Goal: Task Accomplishment & Management: Use online tool/utility

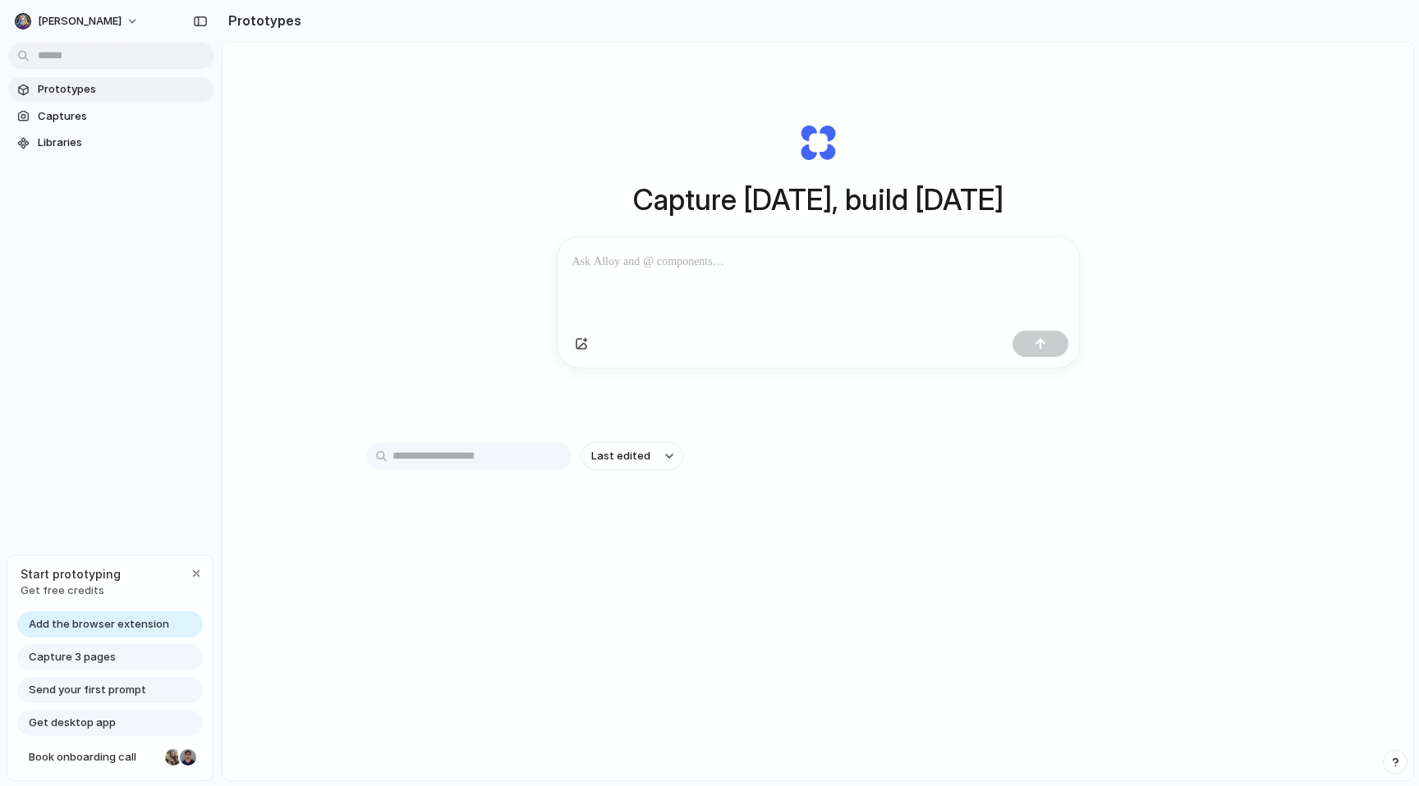
click at [691, 266] on p at bounding box center [818, 262] width 492 height 20
click at [187, 570] on button "button" at bounding box center [196, 574] width 20 height 20
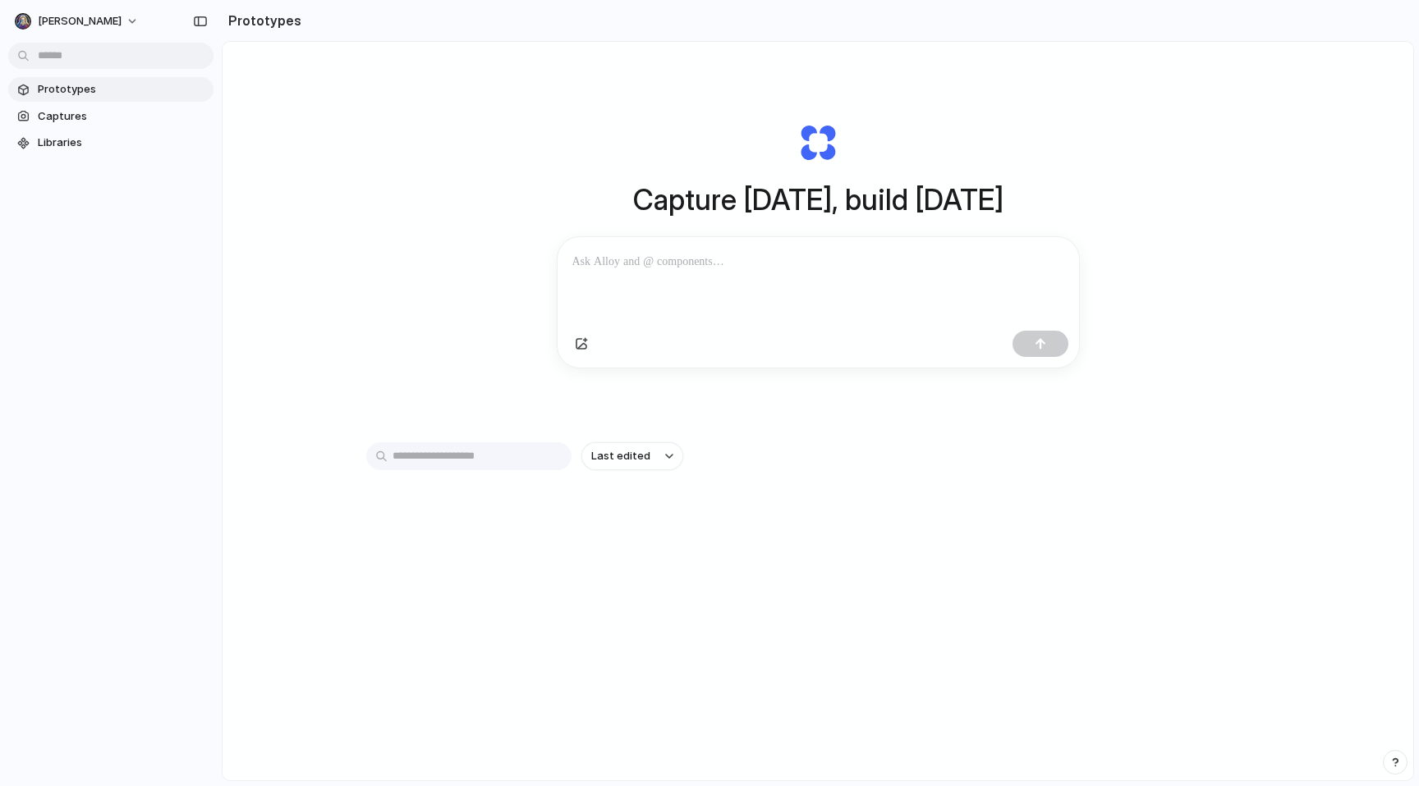
click at [498, 460] on input "text" at bounding box center [468, 456] width 205 height 28
click at [618, 455] on button "Last edited" at bounding box center [632, 456] width 102 height 28
click at [618, 455] on div "Last edited Last created Alphabetical" at bounding box center [709, 393] width 1419 height 786
click at [526, 458] on input "text" at bounding box center [468, 456] width 205 height 28
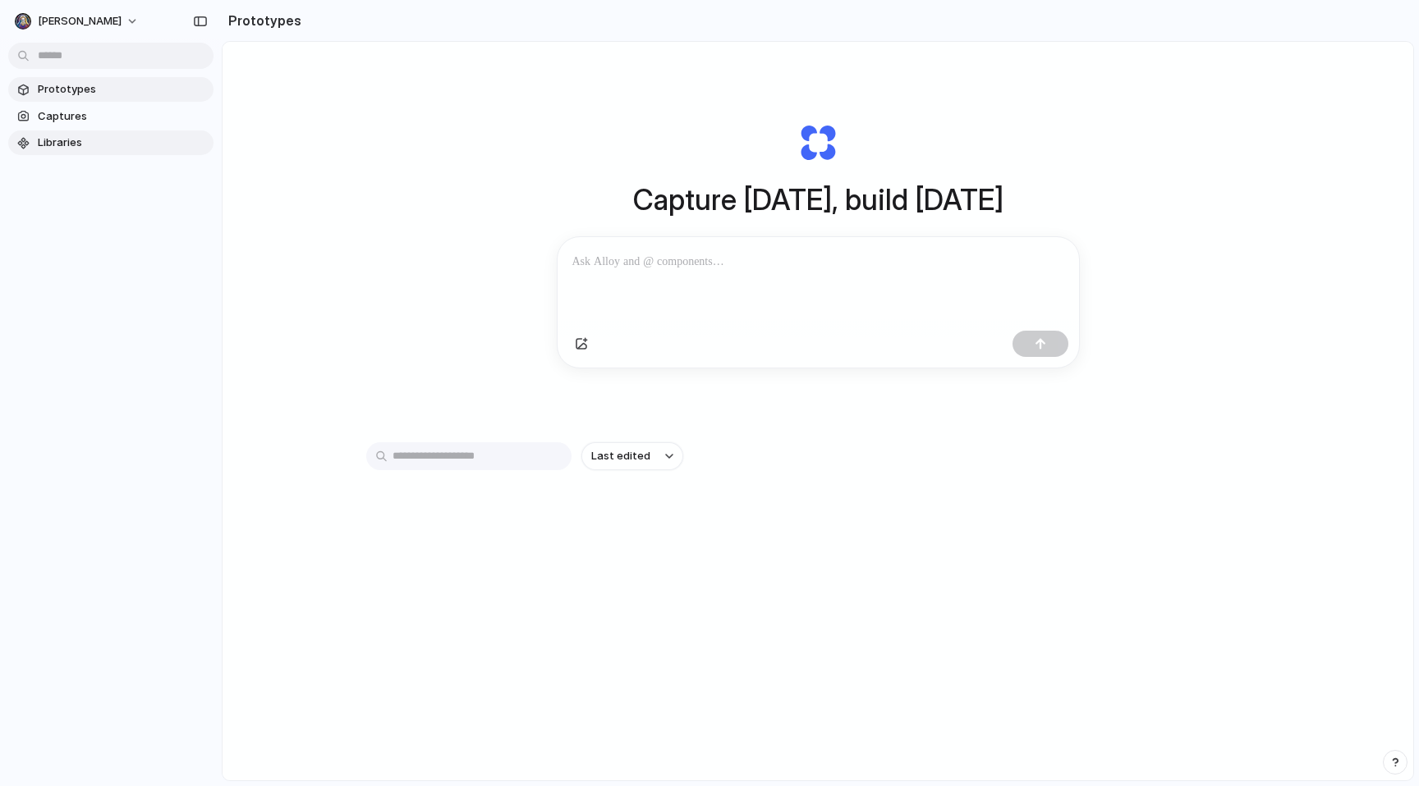
click at [85, 149] on span "Libraries" at bounding box center [122, 143] width 169 height 16
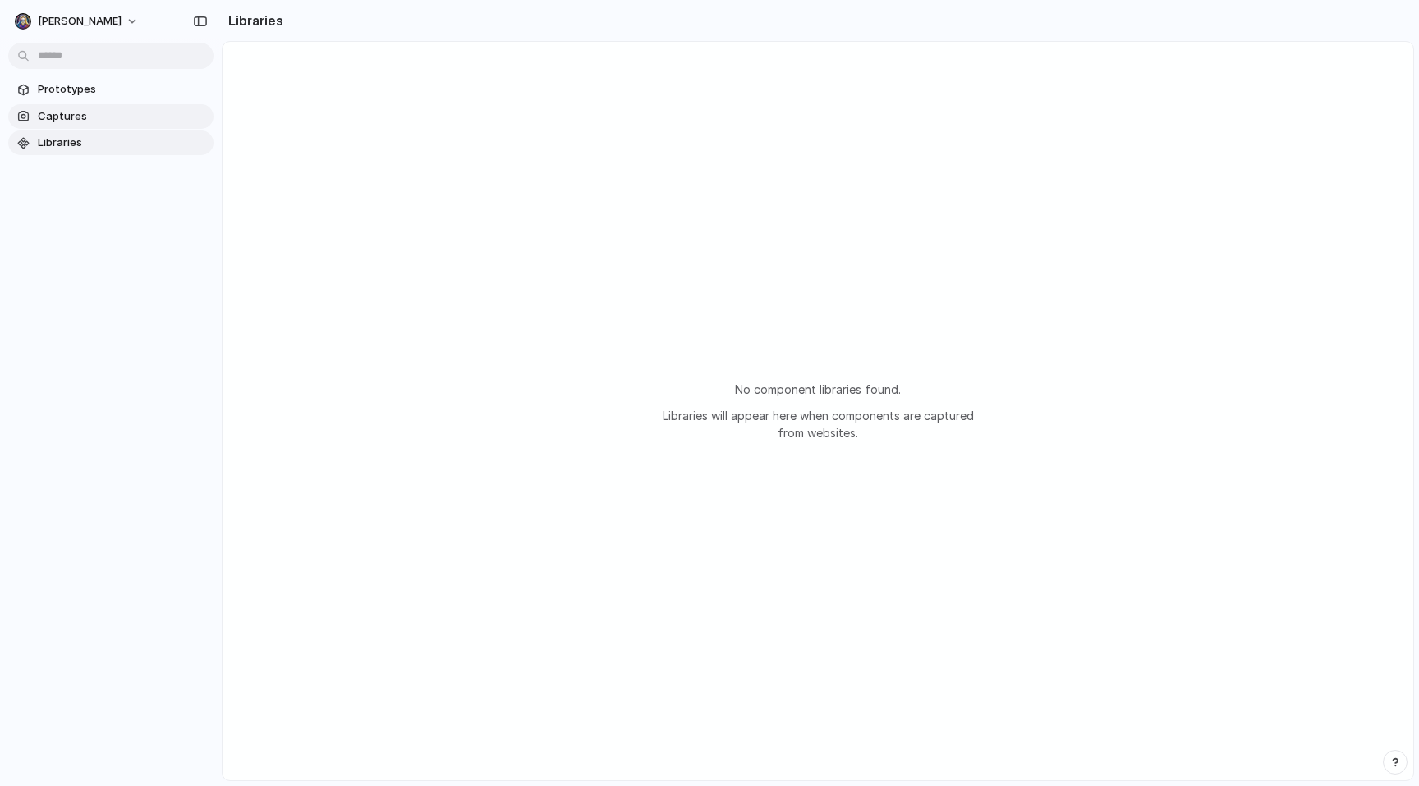
click at [87, 108] on span "Captures" at bounding box center [122, 116] width 169 height 16
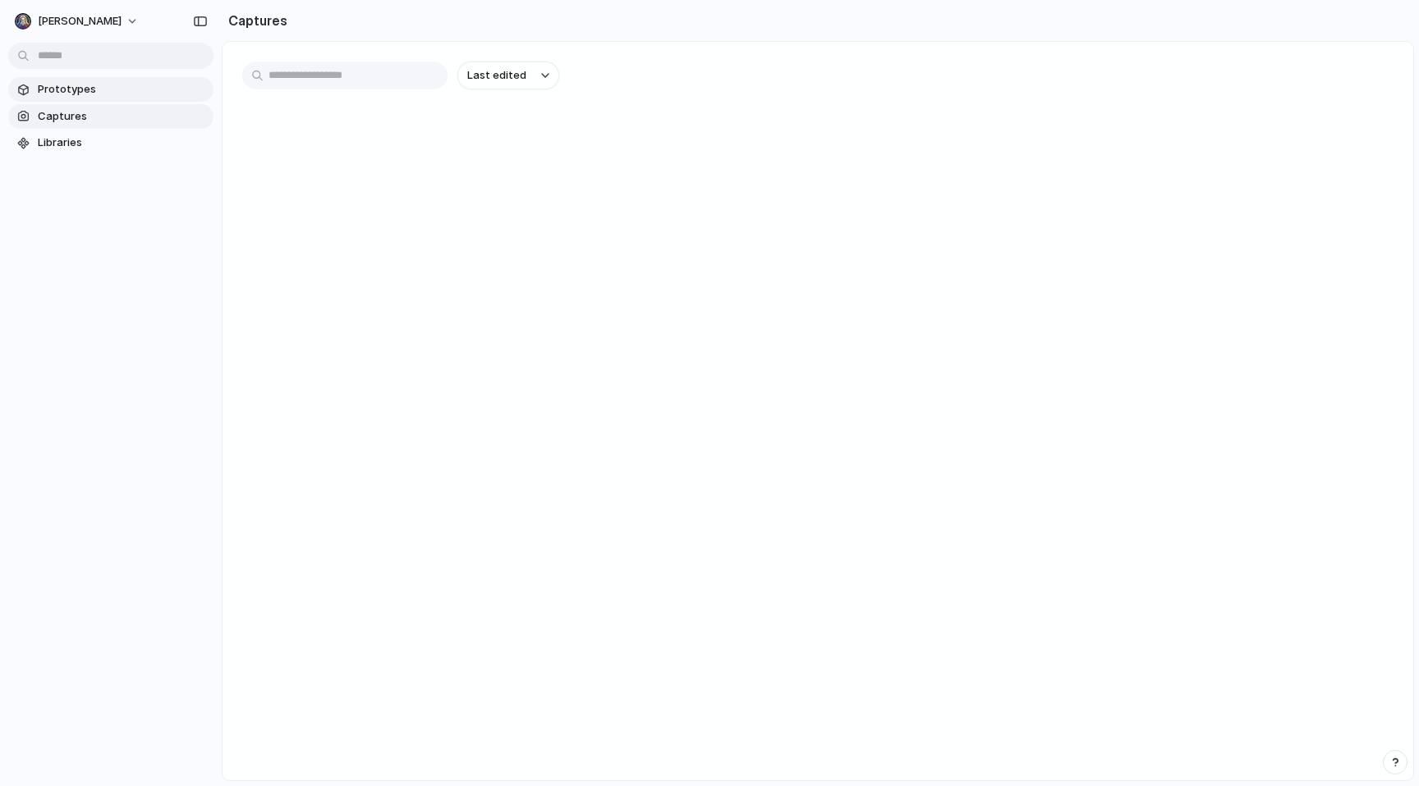
click at [117, 82] on span "Prototypes" at bounding box center [122, 89] width 169 height 16
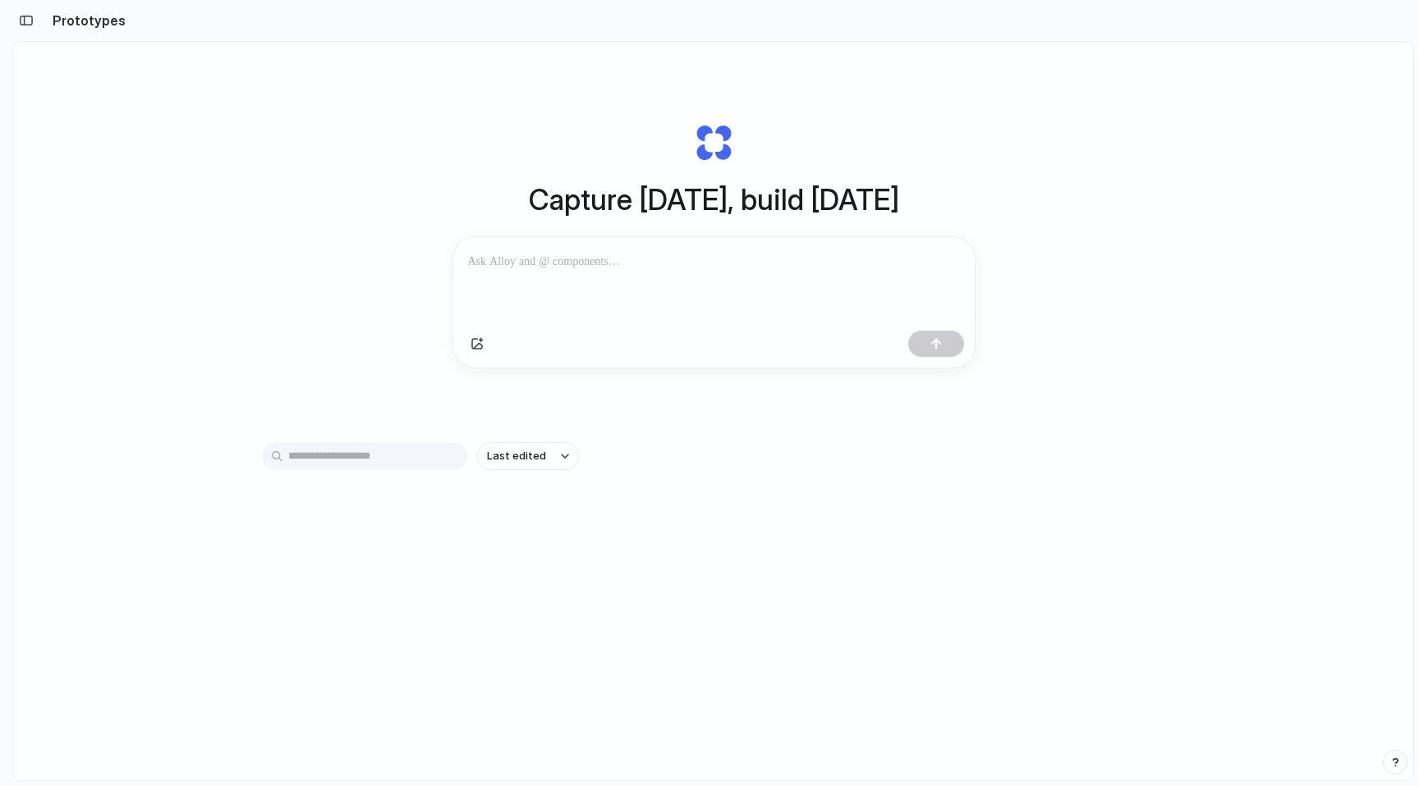
click at [134, 31] on section "Prototypes" at bounding box center [713, 20] width 1400 height 41
click at [57, 31] on div "Prototypes" at bounding box center [69, 20] width 112 height 33
click at [44, 16] on div "Prototypes" at bounding box center [69, 20] width 112 height 33
click at [23, 17] on div "button" at bounding box center [26, 20] width 15 height 11
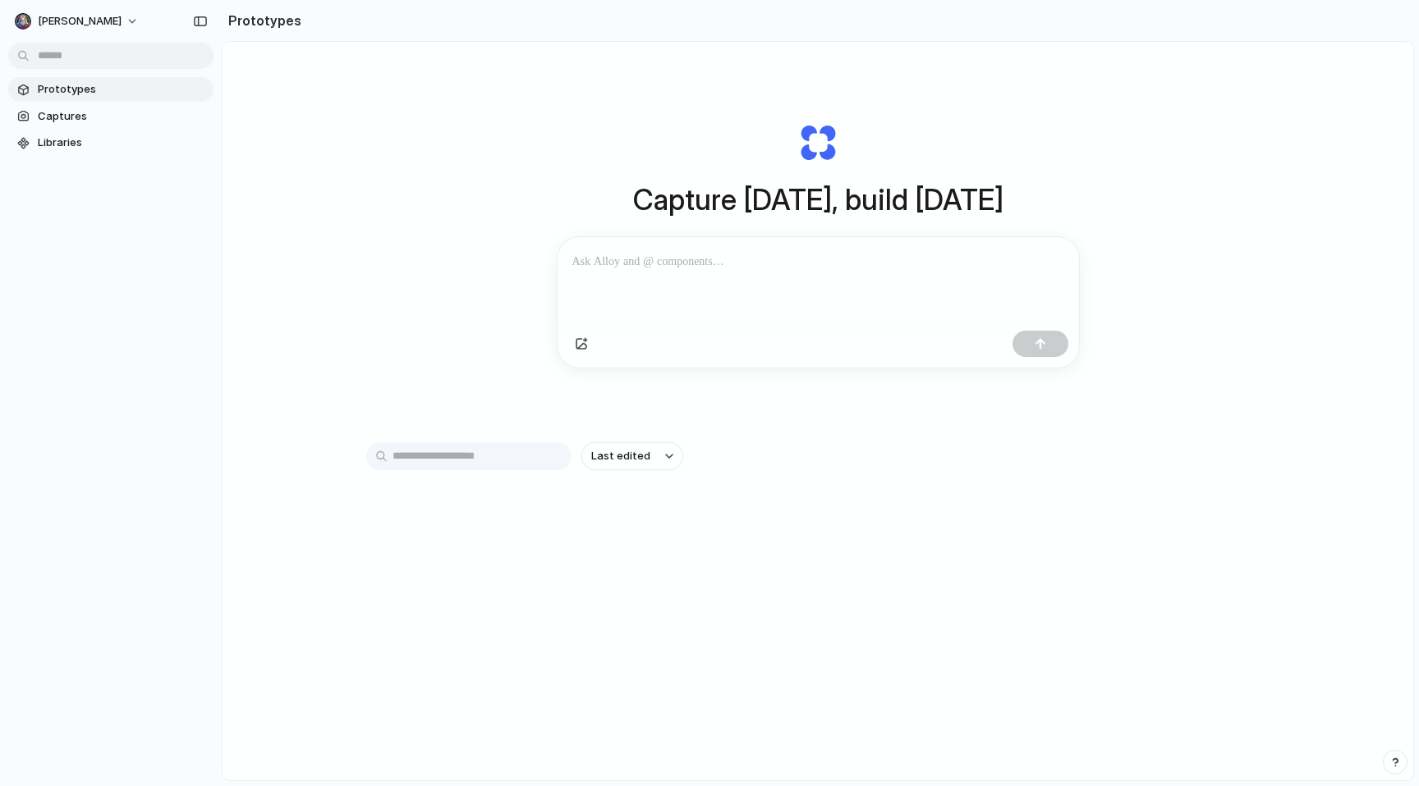
click at [699, 269] on p at bounding box center [818, 262] width 492 height 20
click at [580, 346] on div "button" at bounding box center [581, 343] width 13 height 13
click at [749, 282] on div at bounding box center [817, 280] width 521 height 87
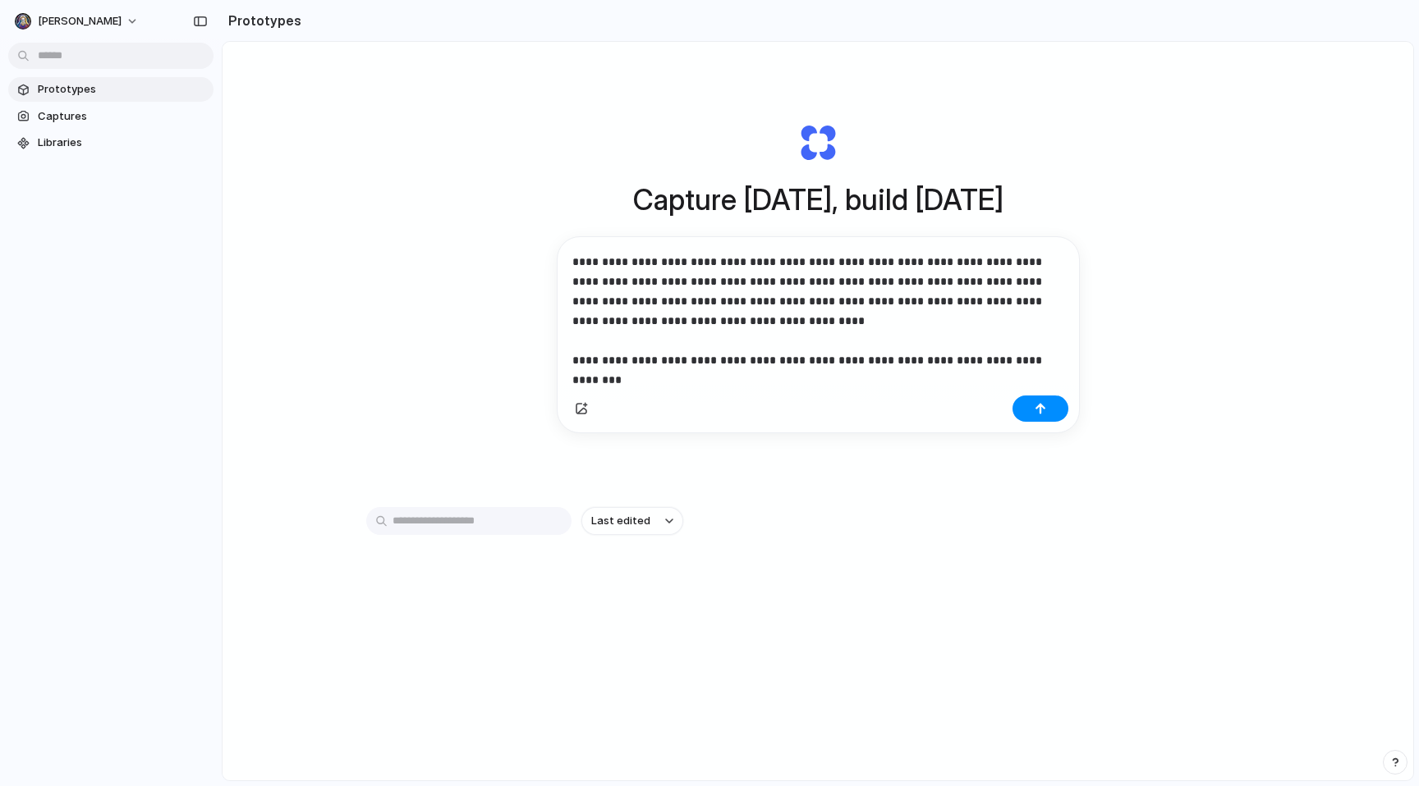
scroll to position [8, 0]
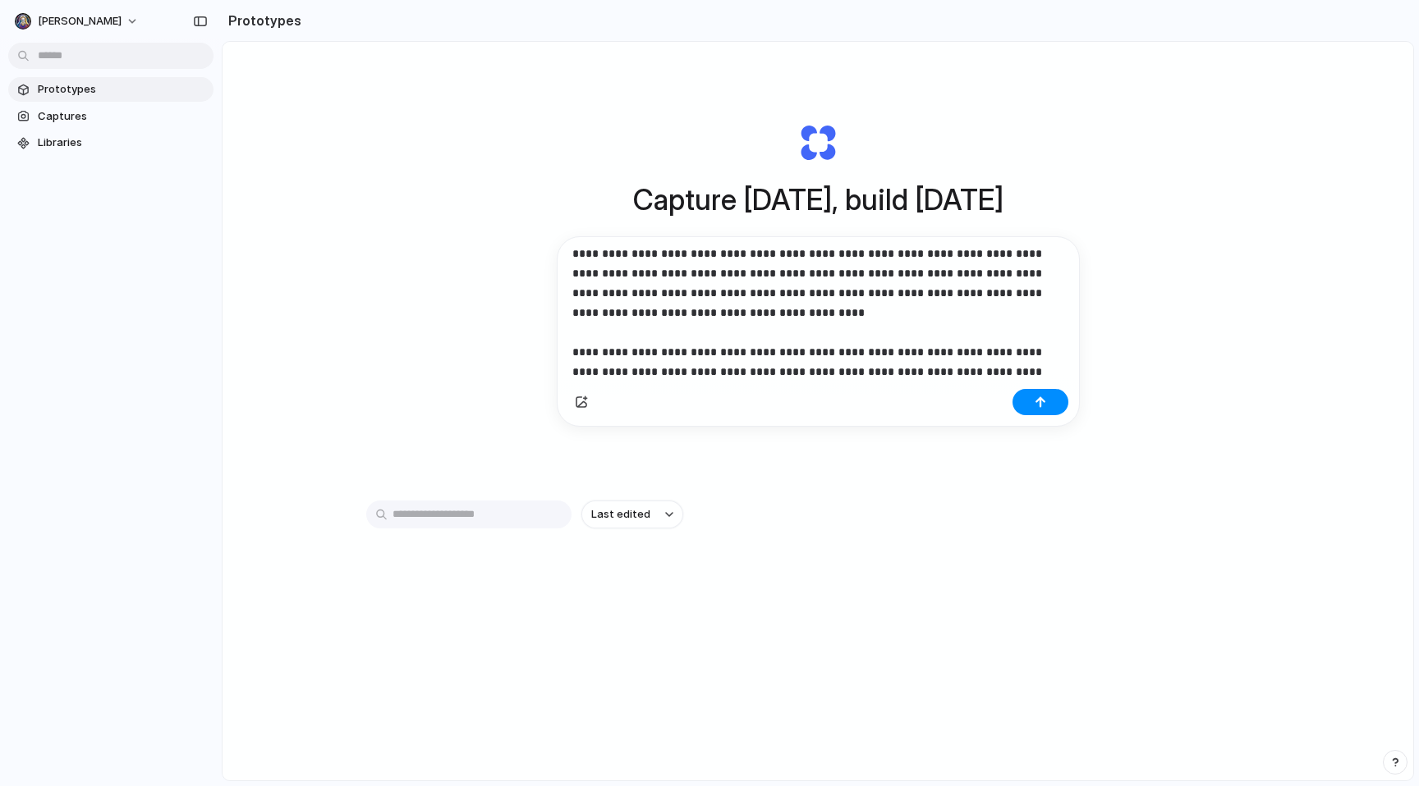
drag, startPoint x: 1009, startPoint y: 357, endPoint x: 1038, endPoint y: 372, distance: 32.3
click at [1011, 357] on p "**********" at bounding box center [811, 313] width 479 height 138
click at [1043, 374] on p "**********" at bounding box center [811, 323] width 479 height 158
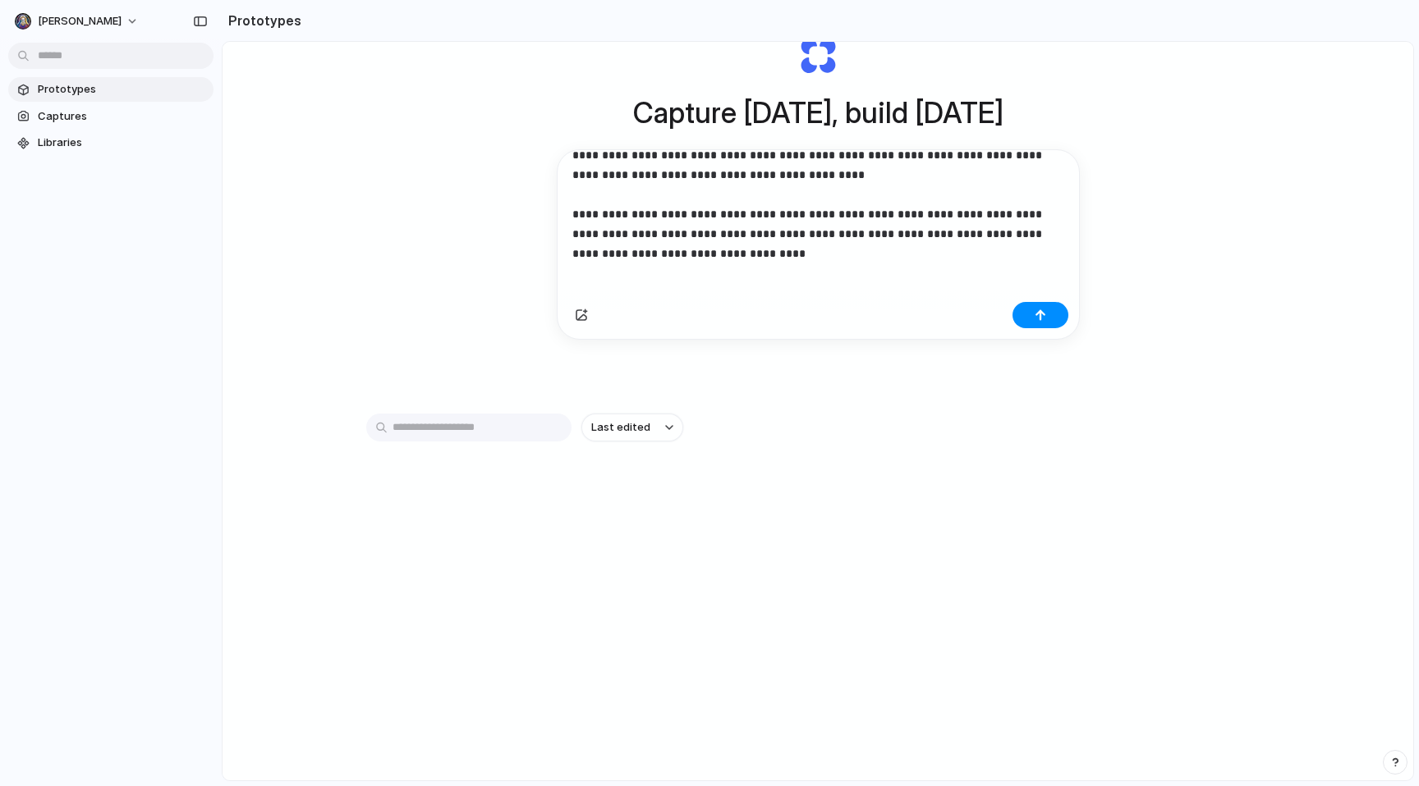
scroll to position [80, 0]
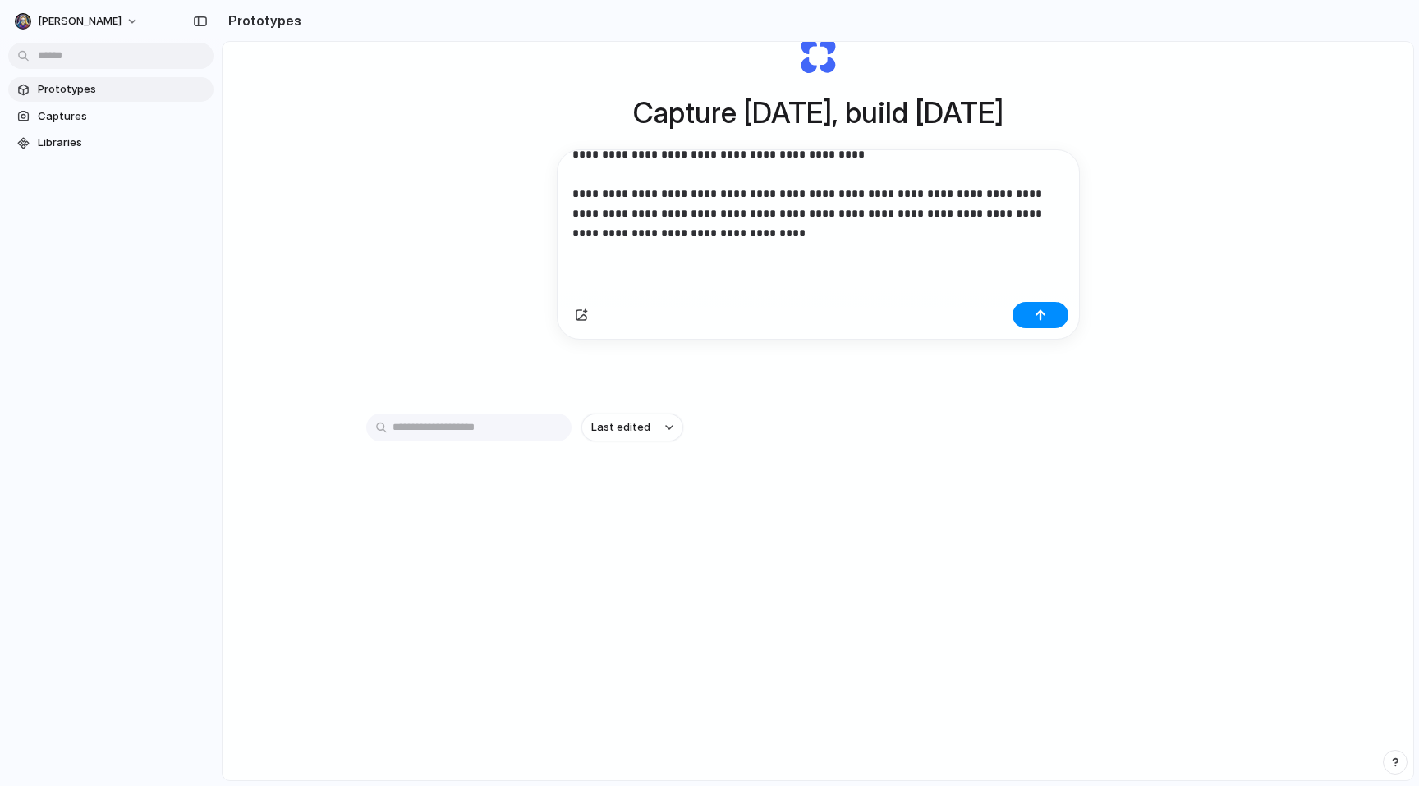
click at [777, 236] on p "**********" at bounding box center [811, 164] width 479 height 158
click at [576, 322] on div "button" at bounding box center [581, 315] width 13 height 13
click at [764, 250] on p "**********" at bounding box center [811, 173] width 479 height 177
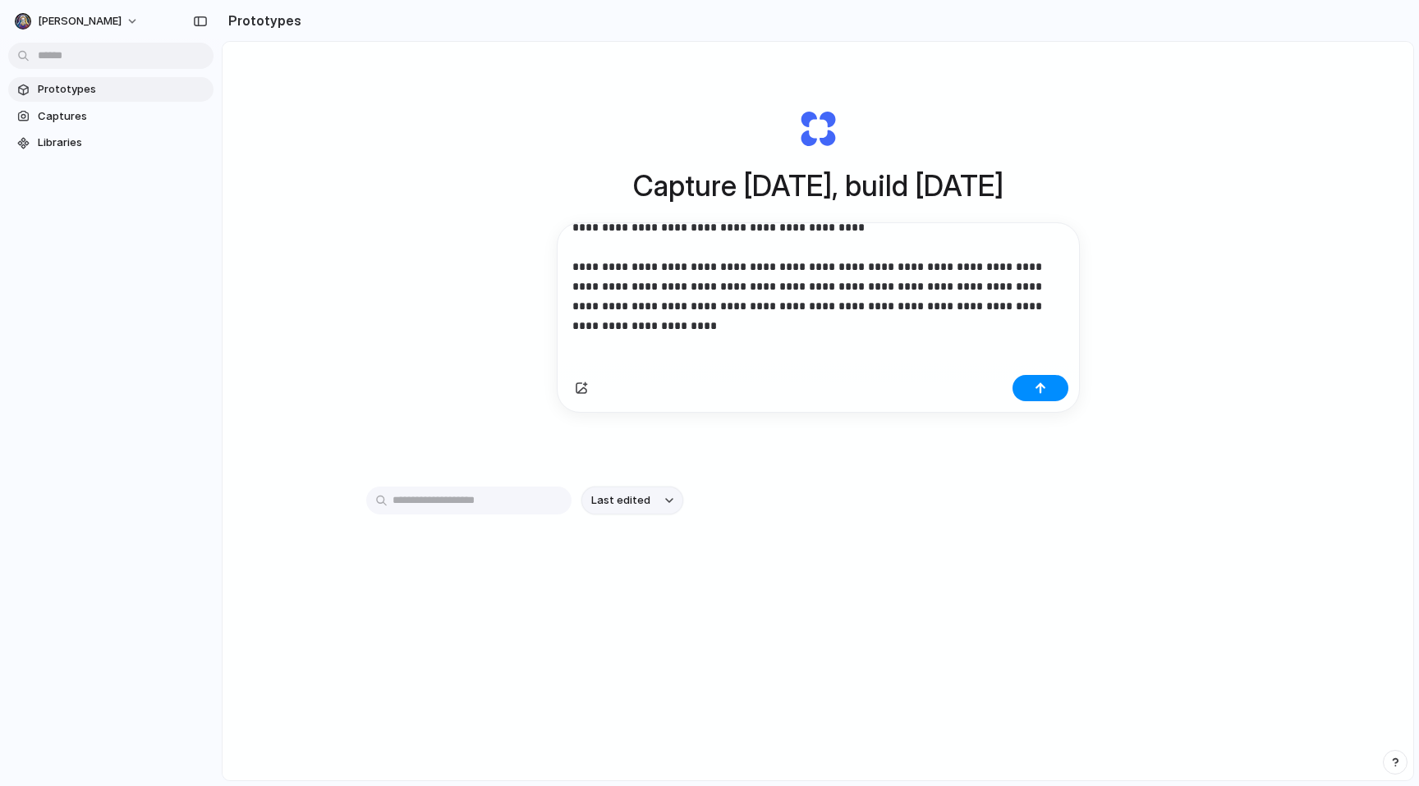
scroll to position [0, 0]
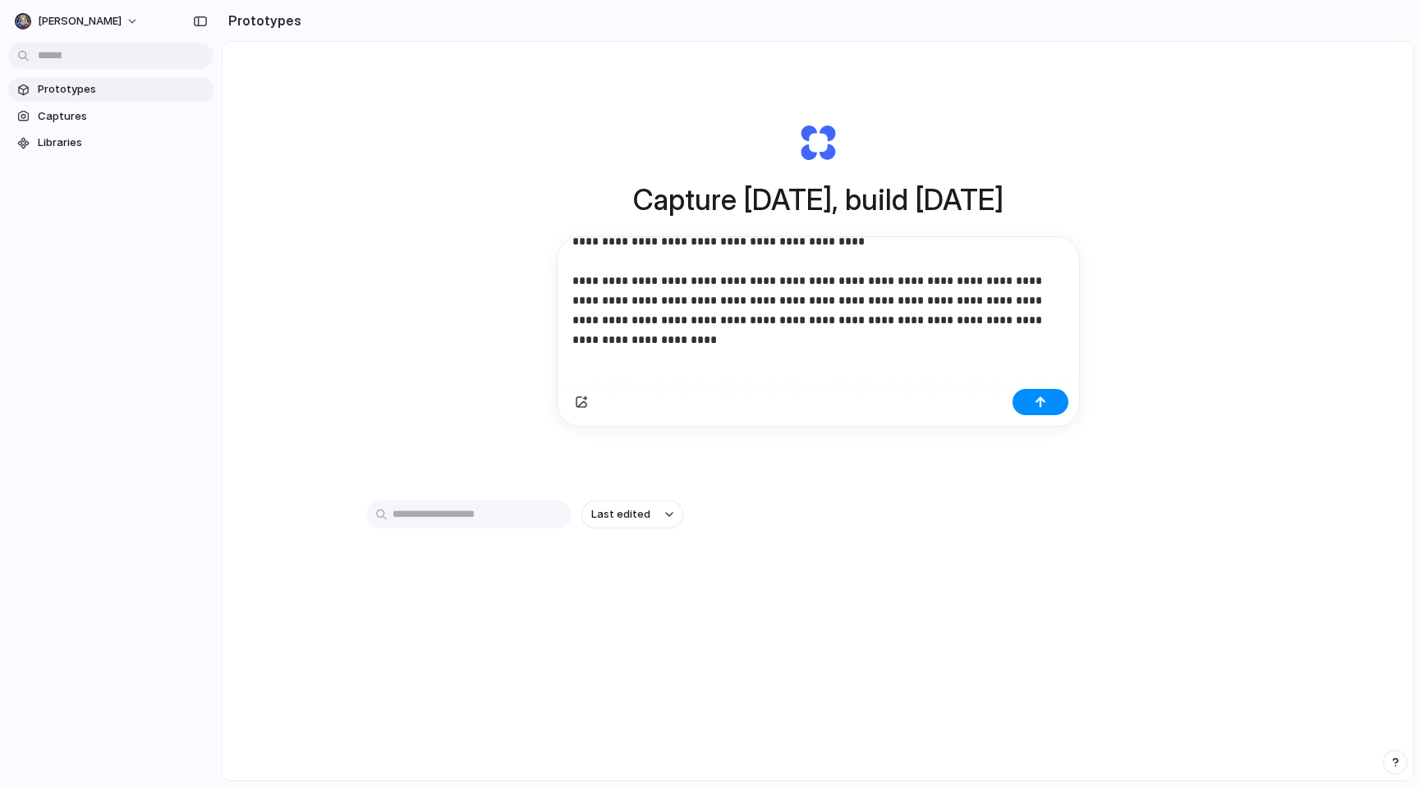
click at [630, 378] on div "**********" at bounding box center [814, 309] width 515 height 145
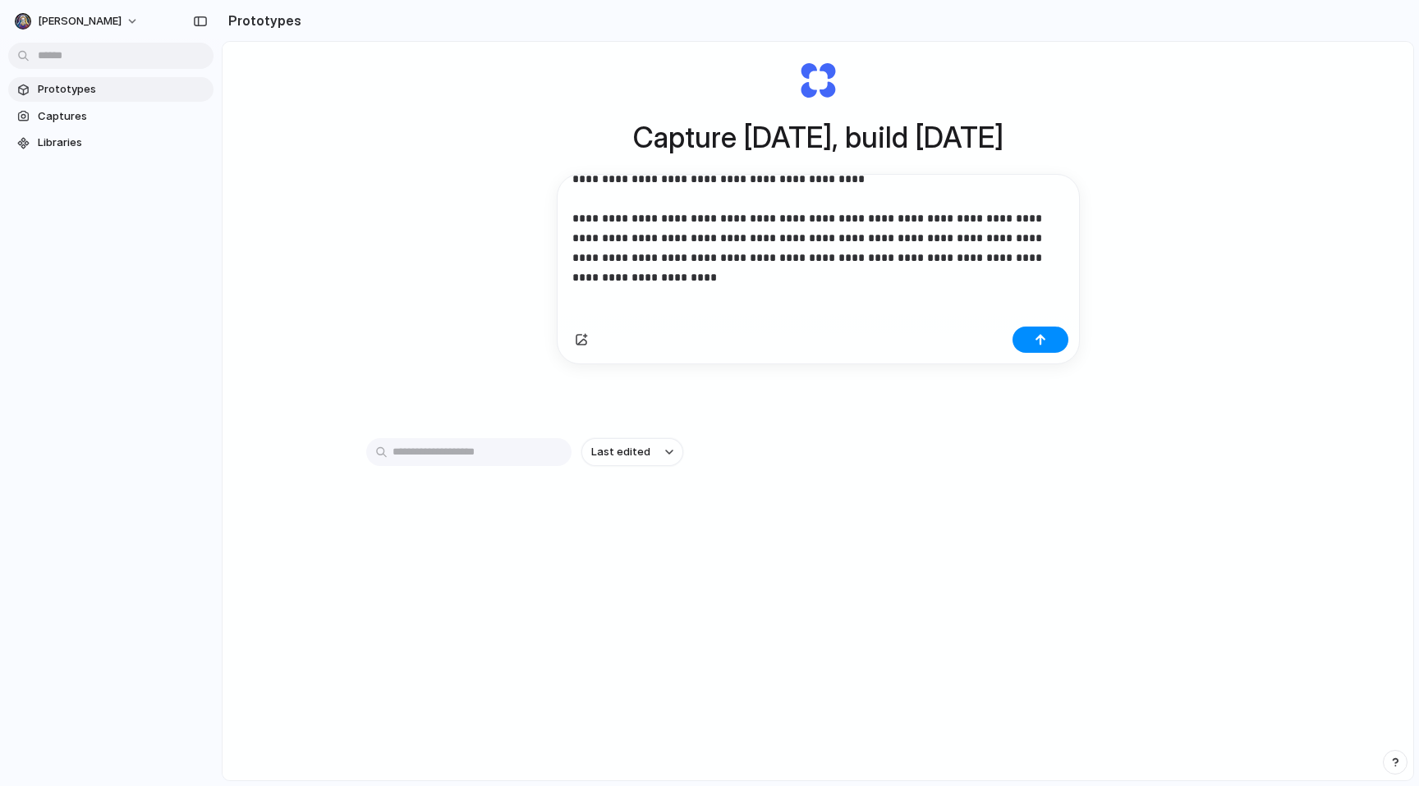
scroll to position [88, 0]
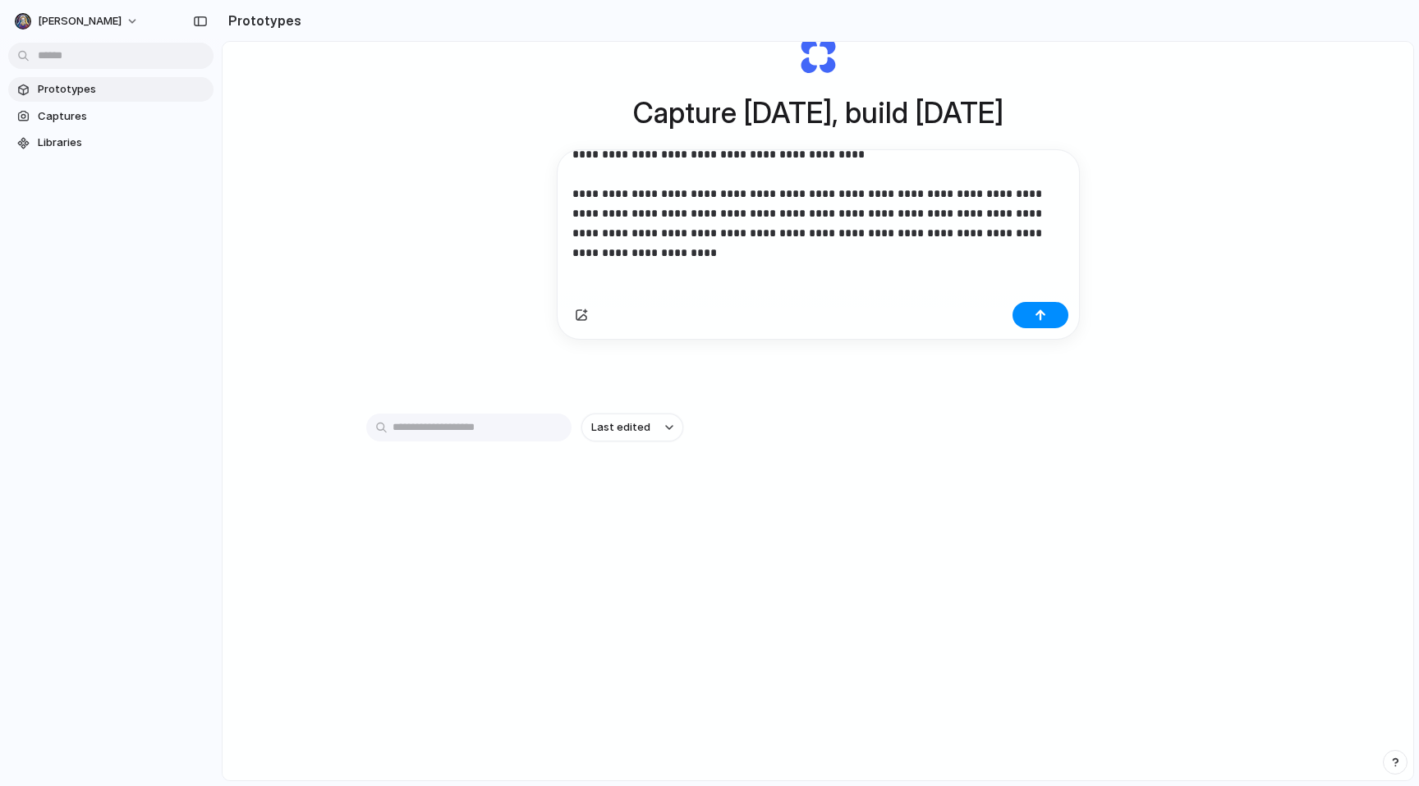
click at [703, 300] on div "**********" at bounding box center [817, 244] width 521 height 189
click at [488, 546] on div "Last edited" at bounding box center [817, 486] width 903 height 144
click at [576, 320] on div "button" at bounding box center [581, 321] width 13 height 13
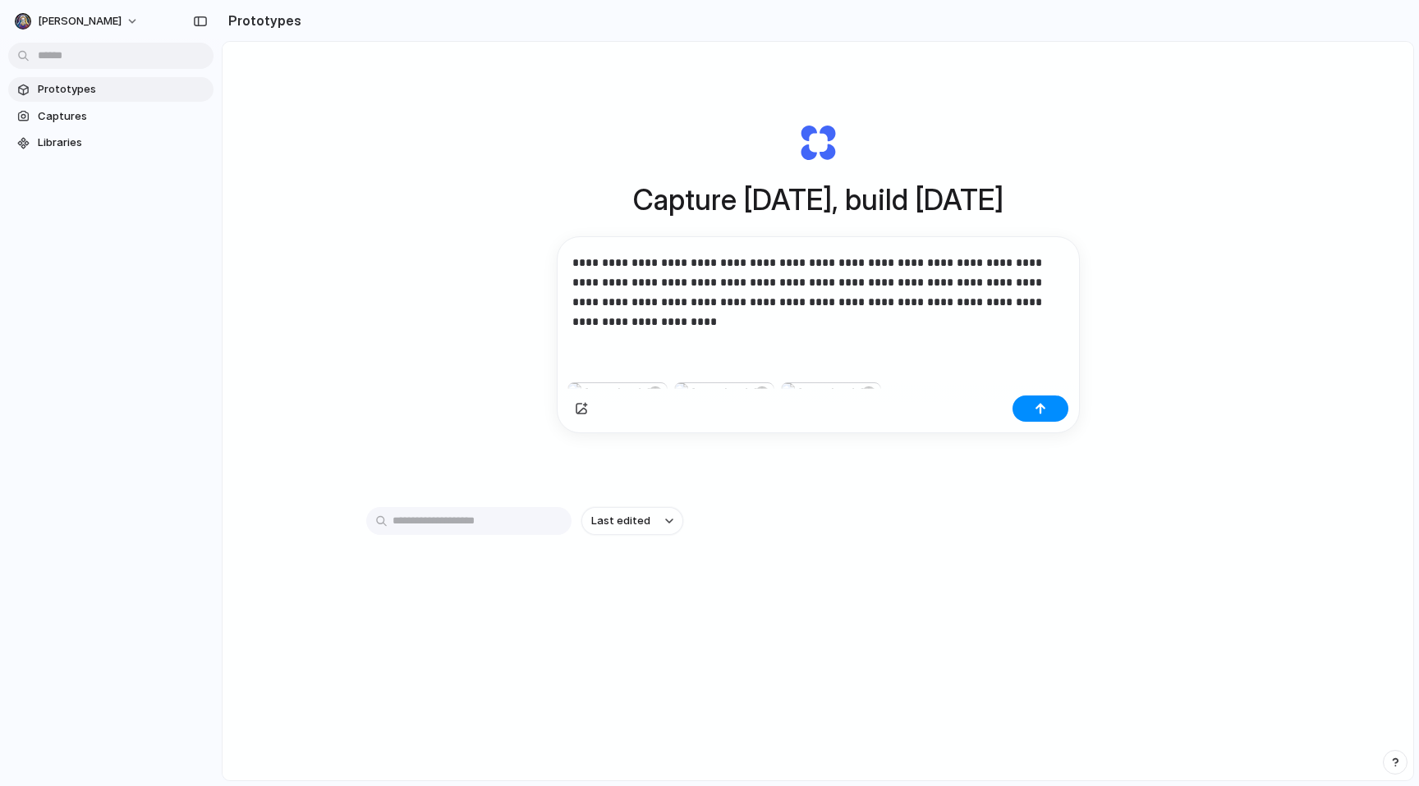
scroll to position [99, 0]
click at [688, 326] on p "**********" at bounding box center [811, 241] width 479 height 177
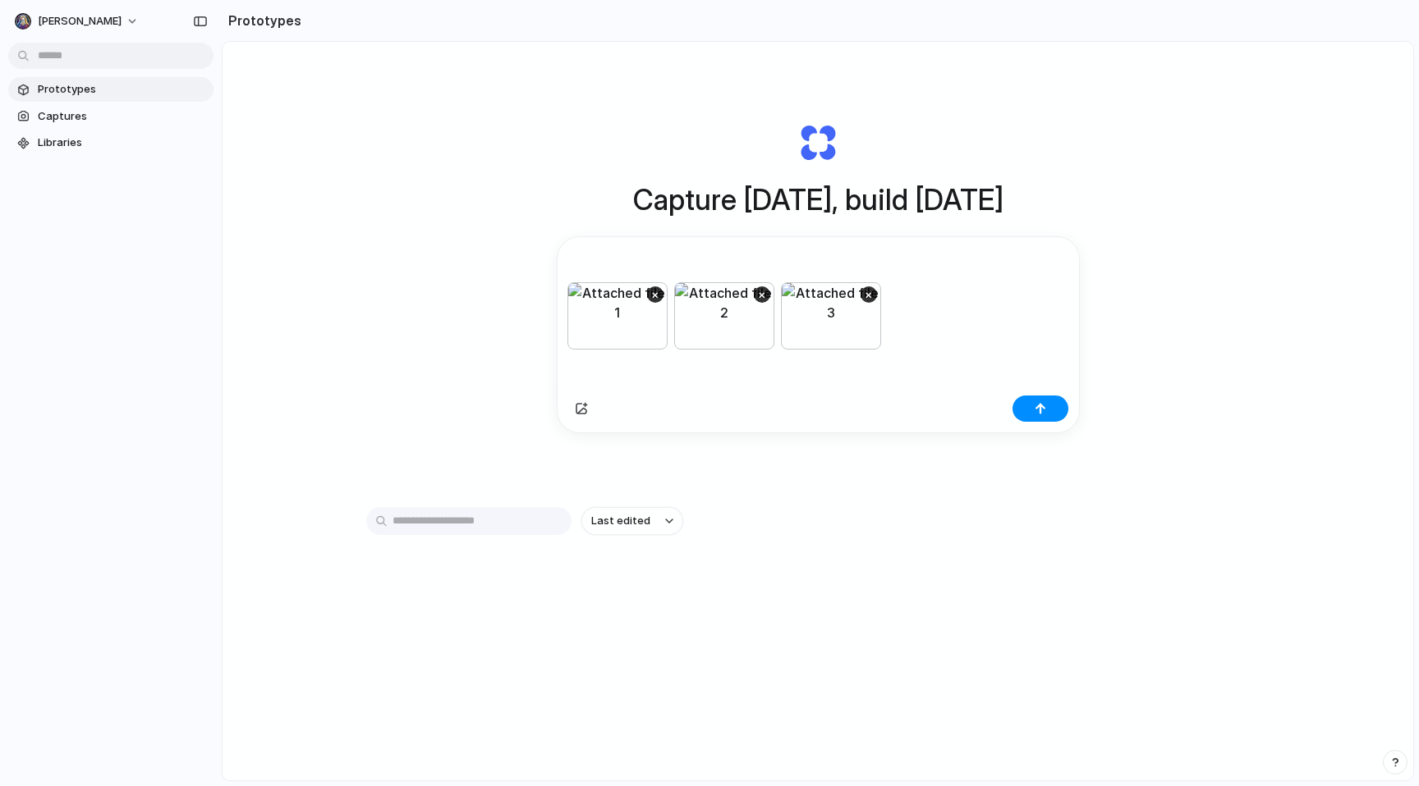
scroll to position [107, 0]
click at [741, 285] on div "×" at bounding box center [724, 315] width 100 height 67
click at [760, 290] on button "×" at bounding box center [762, 294] width 16 height 16
click at [759, 290] on button "×" at bounding box center [762, 294] width 16 height 16
click at [1038, 410] on div "button" at bounding box center [1039, 408] width 11 height 11
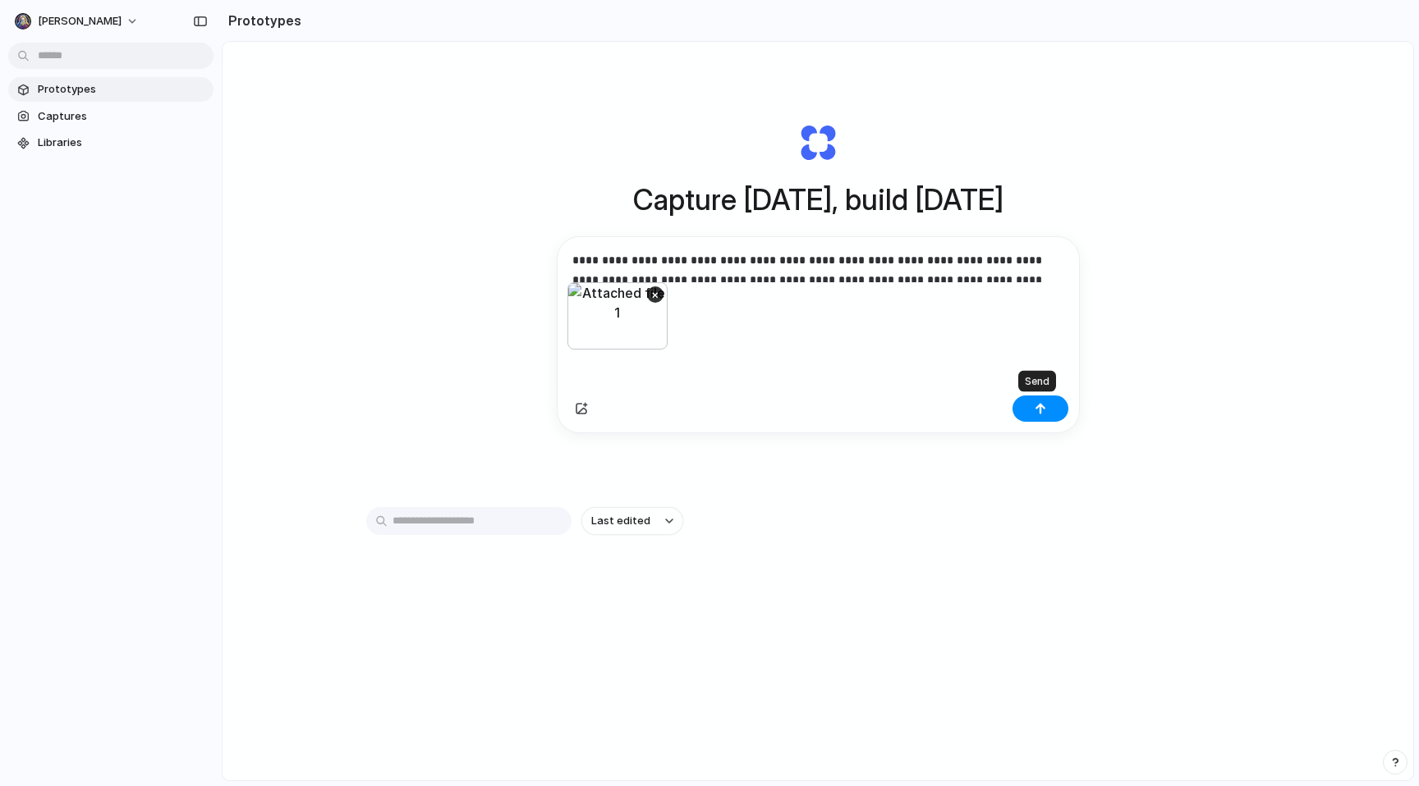
scroll to position [48, 0]
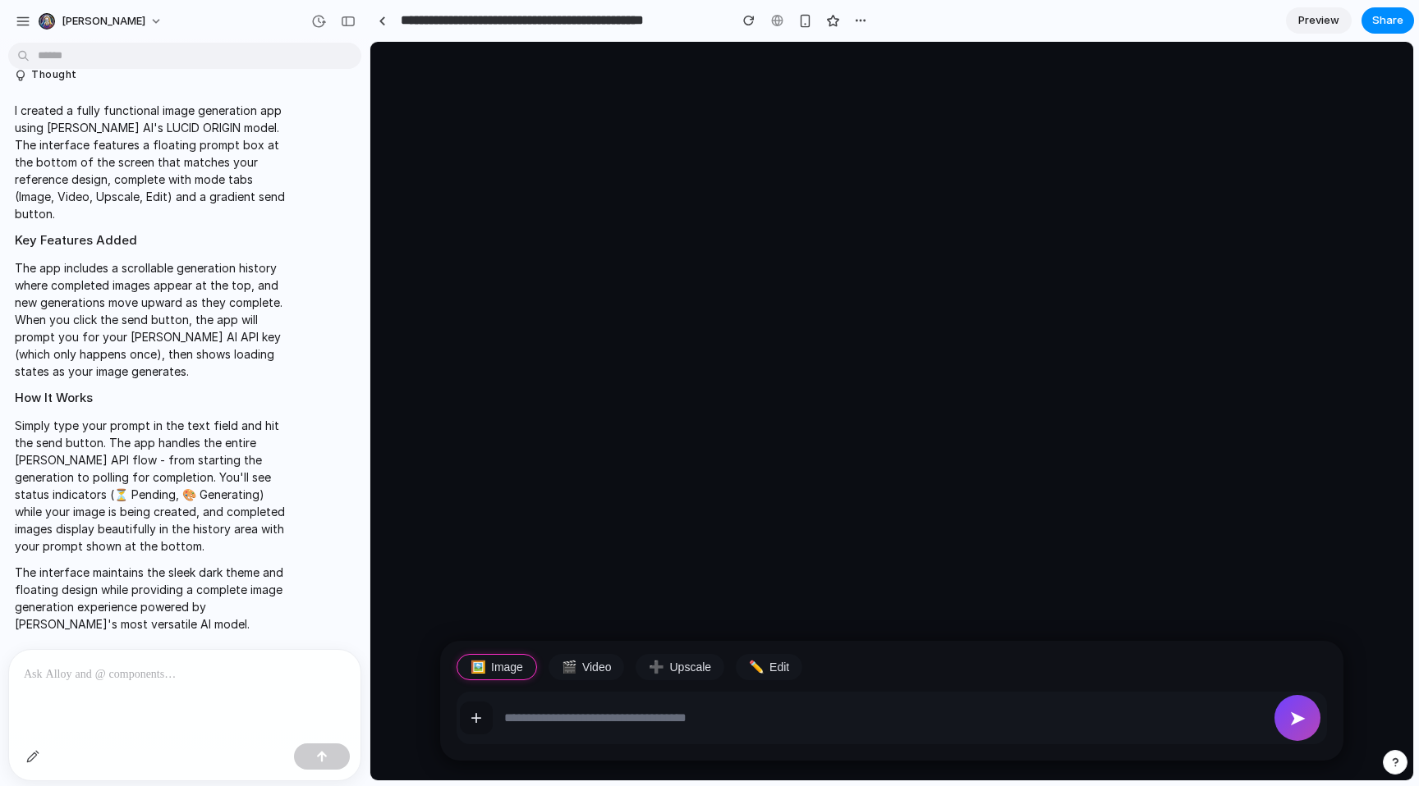
click at [653, 733] on input "text" at bounding box center [883, 718] width 759 height 33
drag, startPoint x: 569, startPoint y: 708, endPoint x: 552, endPoint y: 699, distance: 19.1
click at [570, 708] on input "text" at bounding box center [883, 718] width 759 height 33
click at [571, 658] on button "🎬 Video" at bounding box center [586, 667] width 76 height 26
click at [596, 667] on button "🎬 Video" at bounding box center [586, 667] width 76 height 26
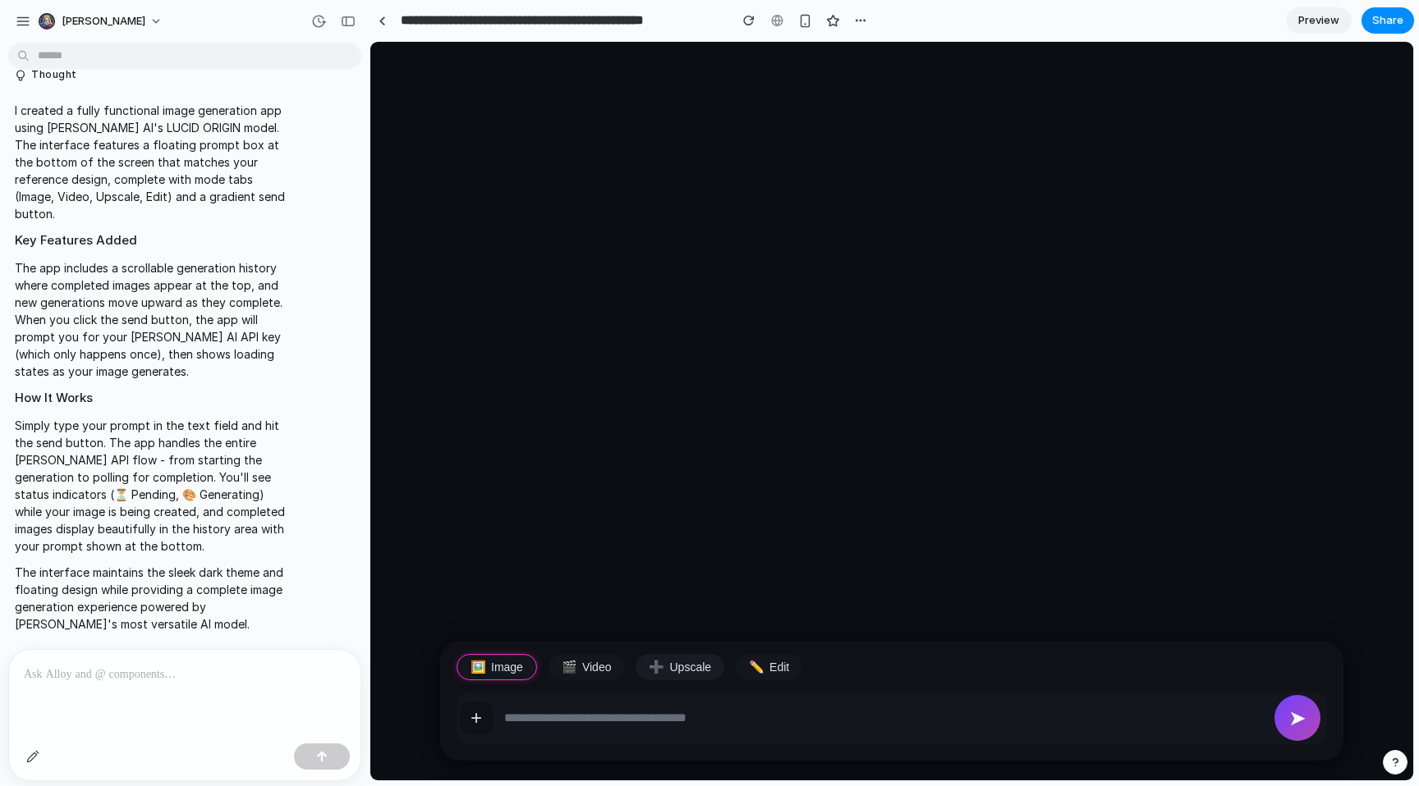
click at [676, 667] on button "➕ Upscale" at bounding box center [679, 667] width 89 height 26
click at [763, 668] on button "✏️ Edit" at bounding box center [769, 667] width 66 height 26
click at [478, 669] on span "🖼️" at bounding box center [478, 667] width 16 height 15
click at [606, 720] on input "text" at bounding box center [883, 718] width 759 height 33
type input "**********"
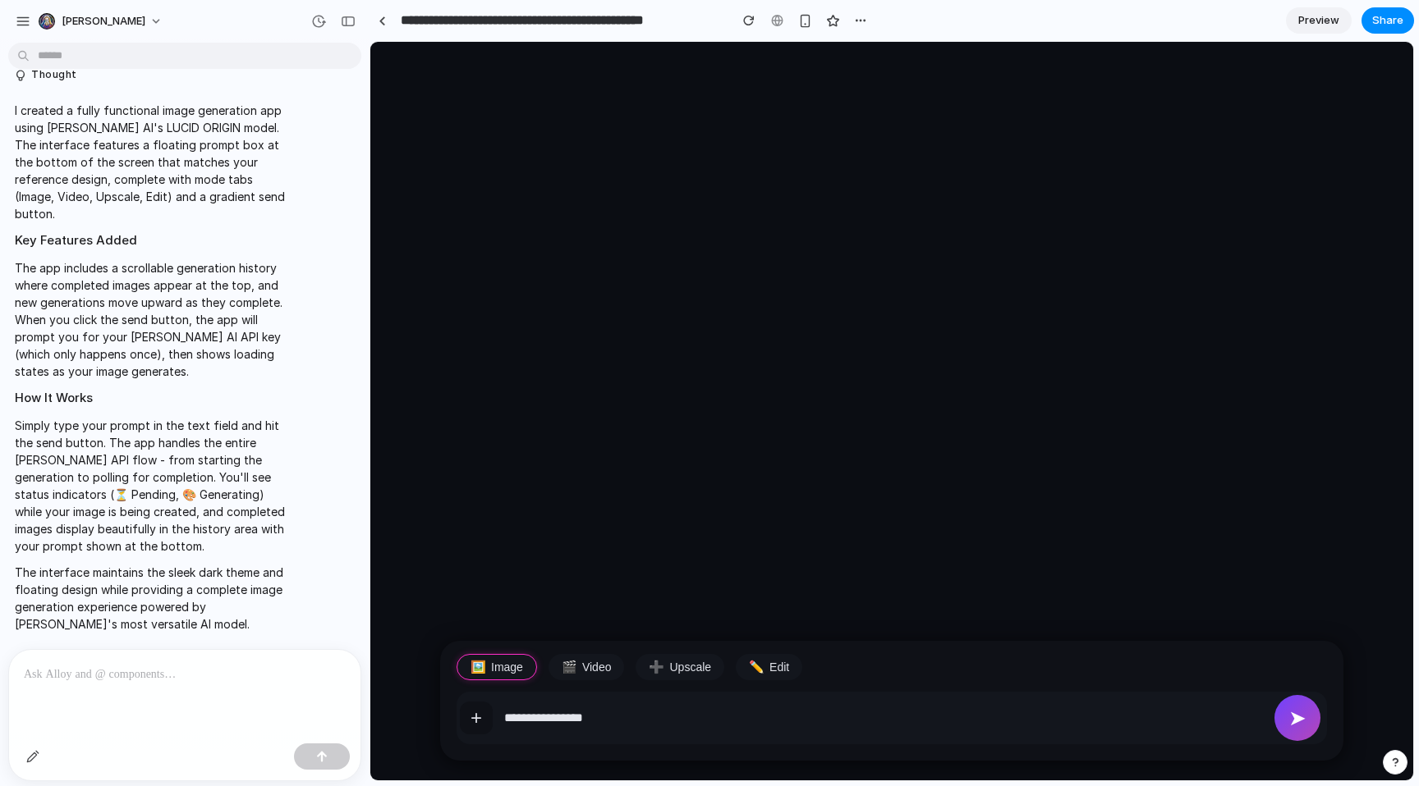
click at [460, 702] on button "+" at bounding box center [476, 718] width 33 height 33
click at [1157, 723] on input "**********" at bounding box center [883, 718] width 759 height 33
click at [1295, 713] on button "➤" at bounding box center [1297, 718] width 46 height 46
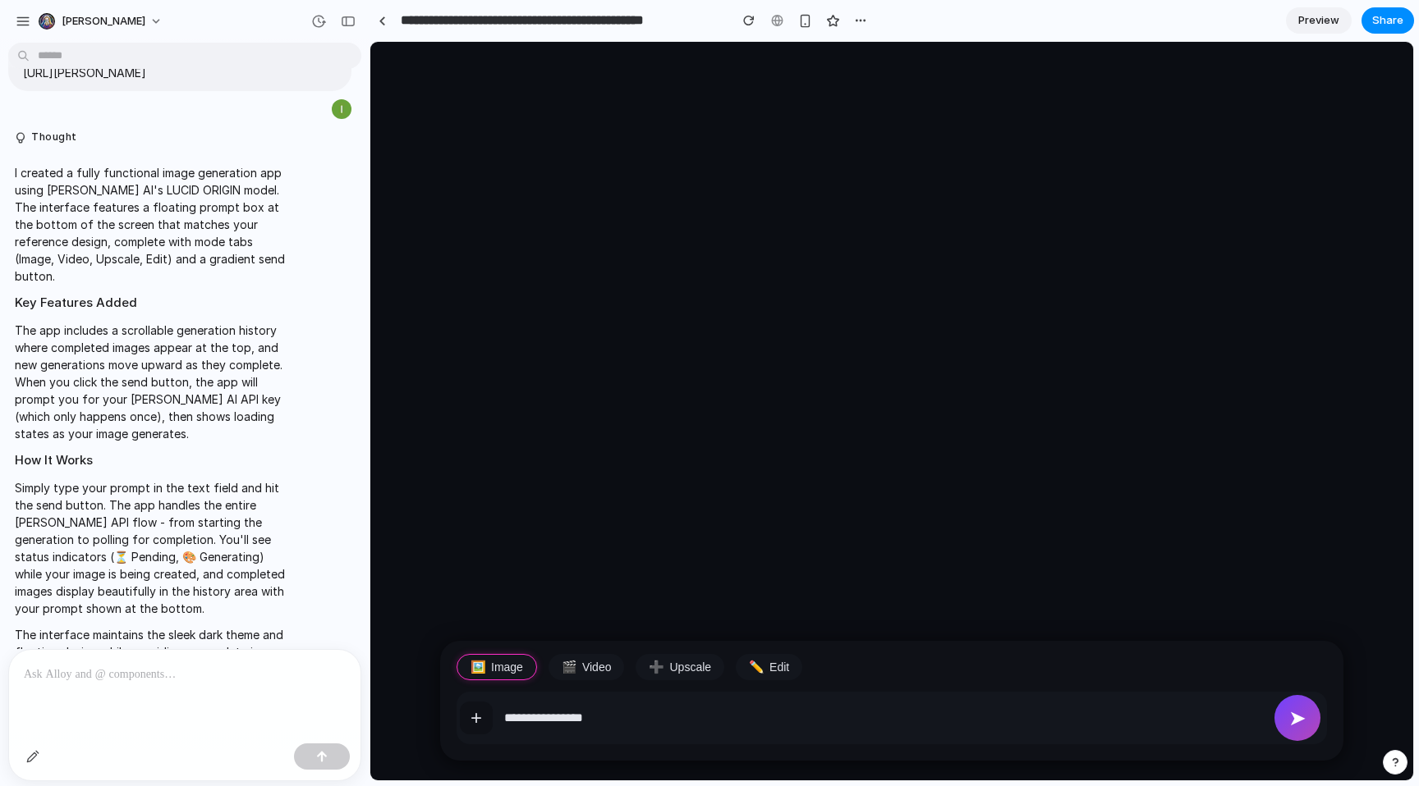
scroll to position [469, 0]
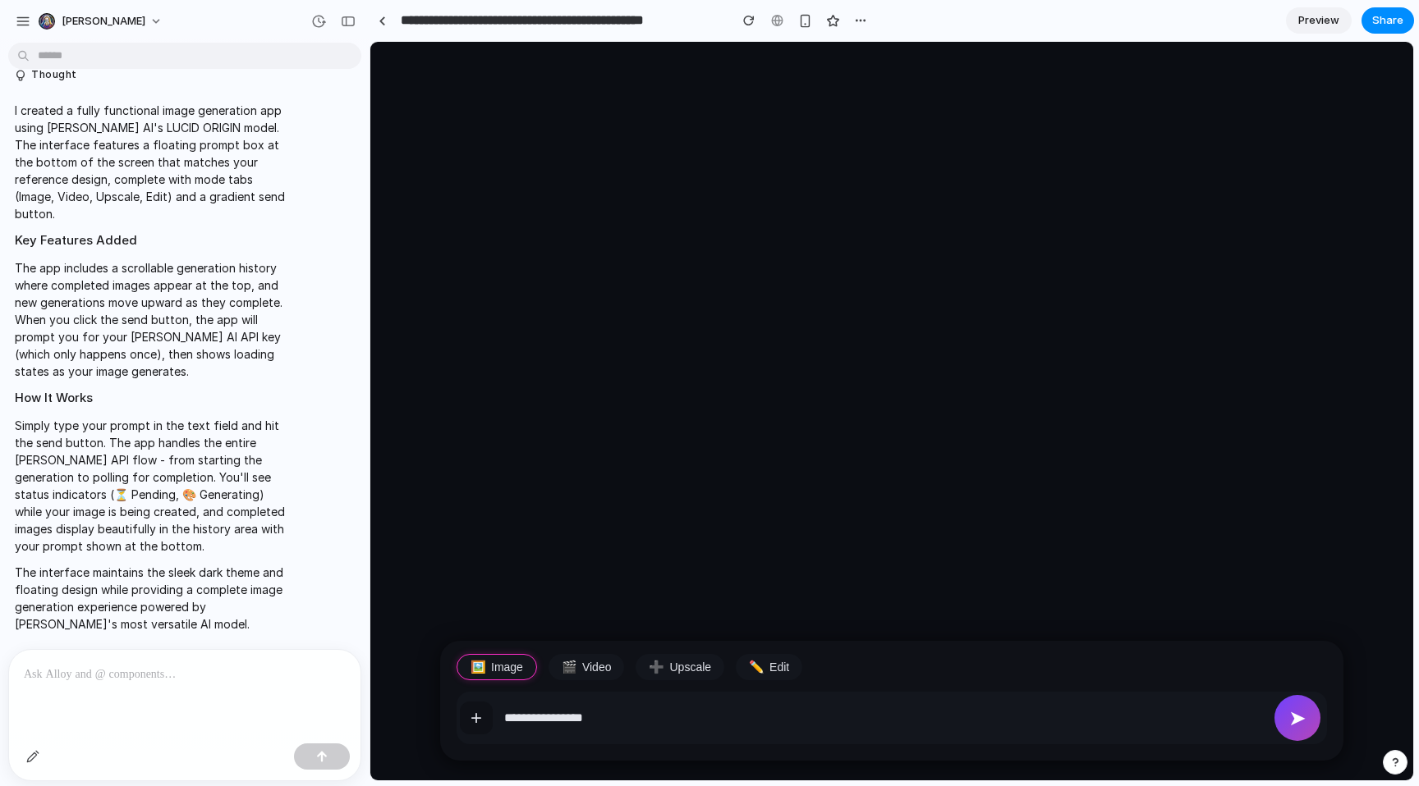
click at [152, 702] on div at bounding box center [184, 693] width 351 height 87
click at [344, 21] on div "button" at bounding box center [348, 21] width 15 height 11
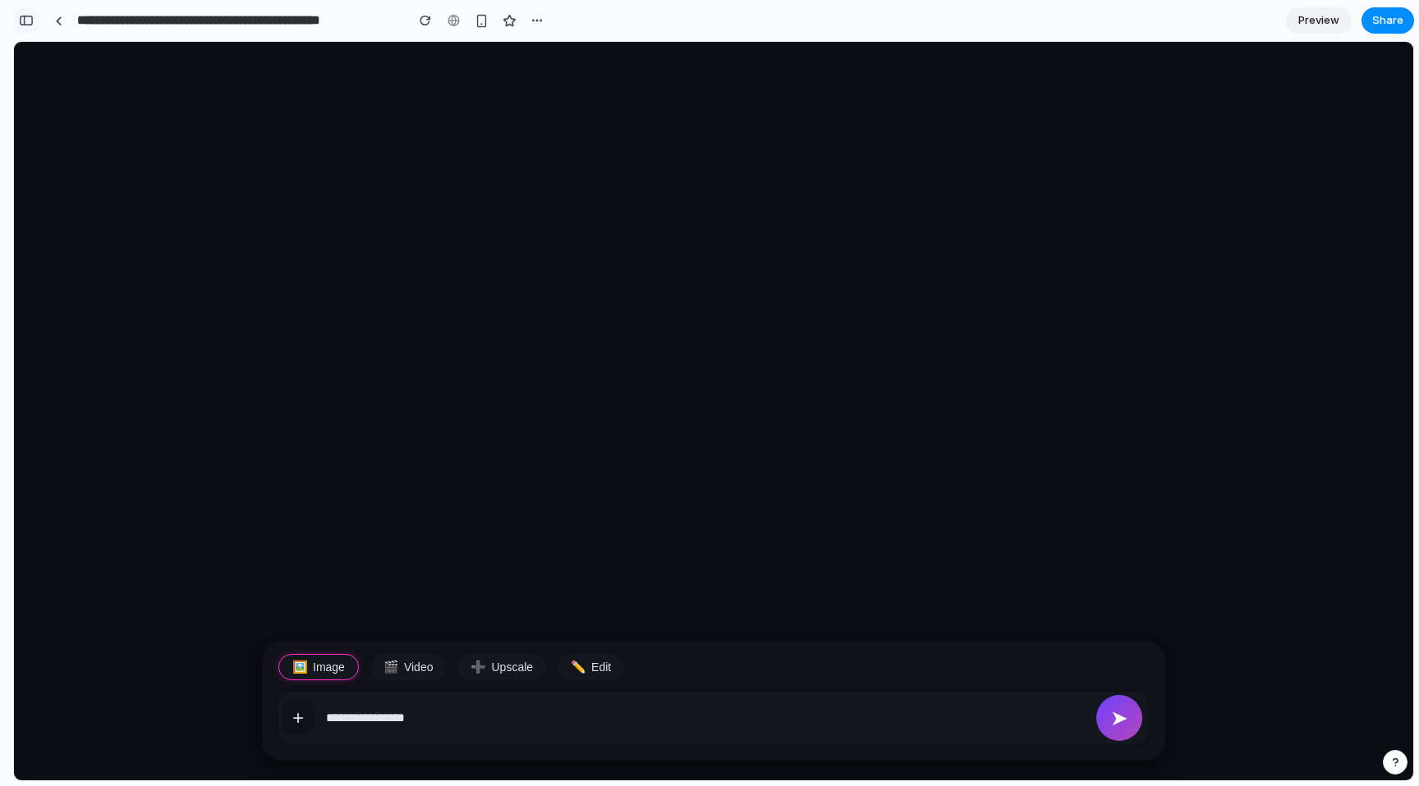
click at [25, 21] on div "button" at bounding box center [26, 20] width 15 height 11
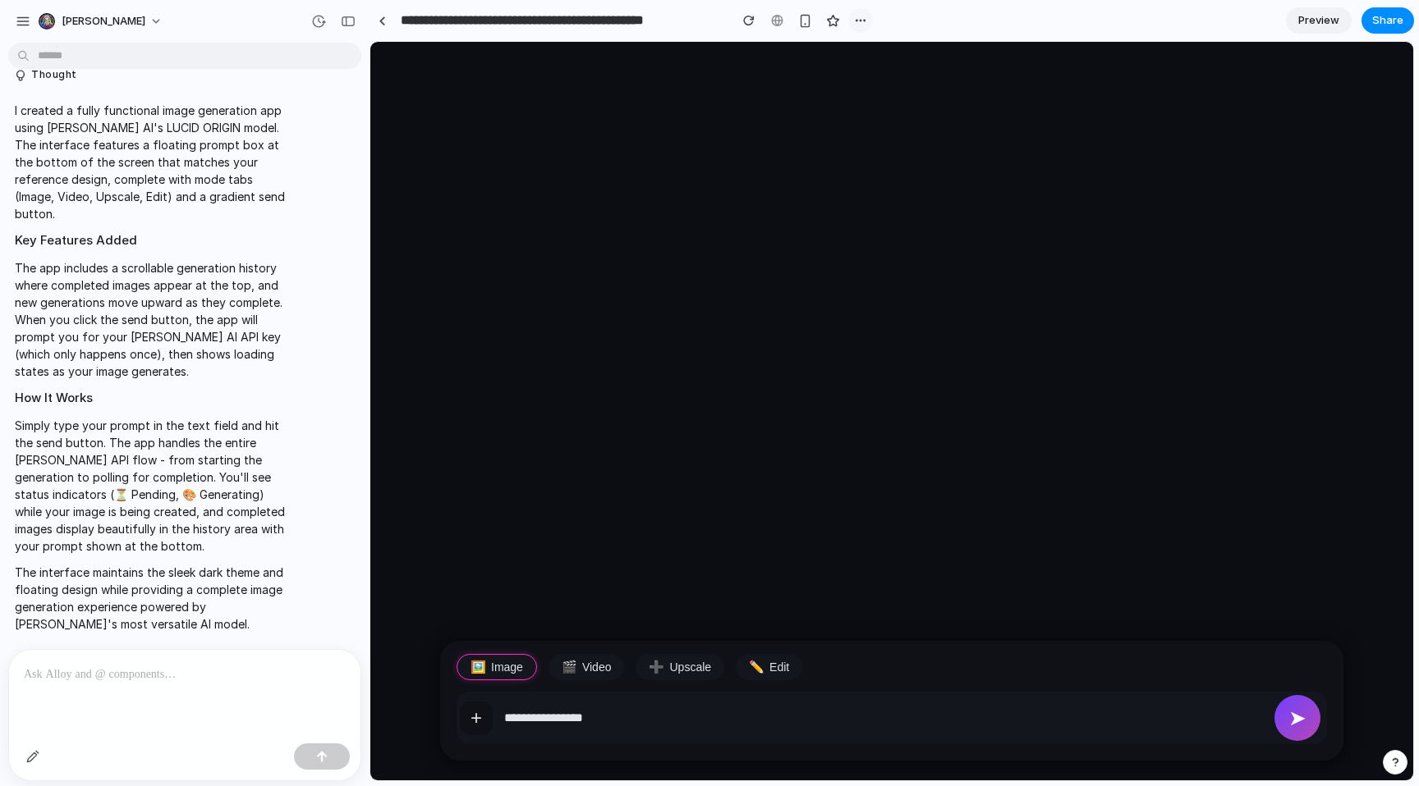
click at [864, 20] on div "button" at bounding box center [860, 20] width 13 height 13
drag, startPoint x: 855, startPoint y: 21, endPoint x: 784, endPoint y: 26, distance: 71.6
click at [857, 21] on div "Duplicate Delete" at bounding box center [709, 393] width 1419 height 786
click at [1336, 21] on span "Preview" at bounding box center [1318, 20] width 41 height 16
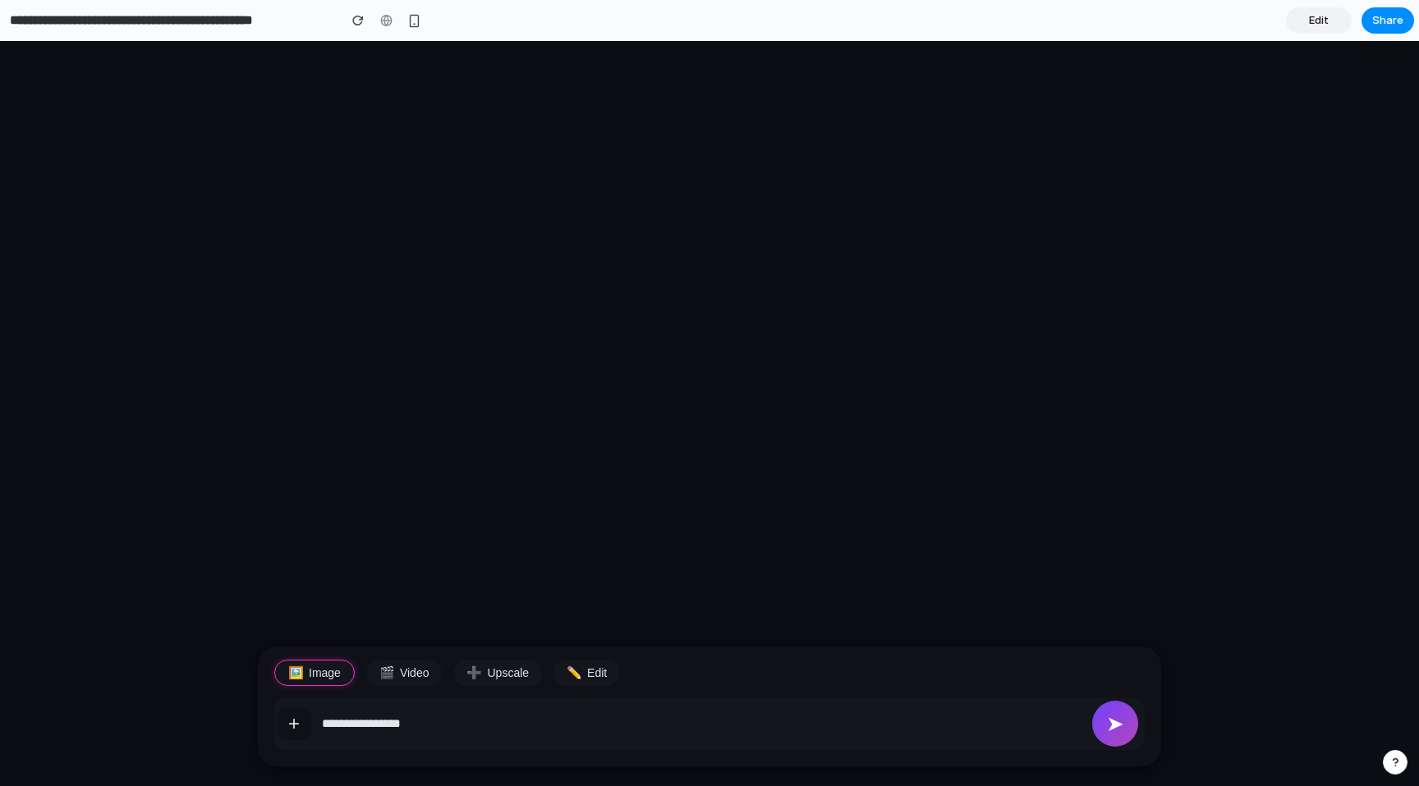
click at [1324, 21] on span "Edit" at bounding box center [1319, 20] width 20 height 16
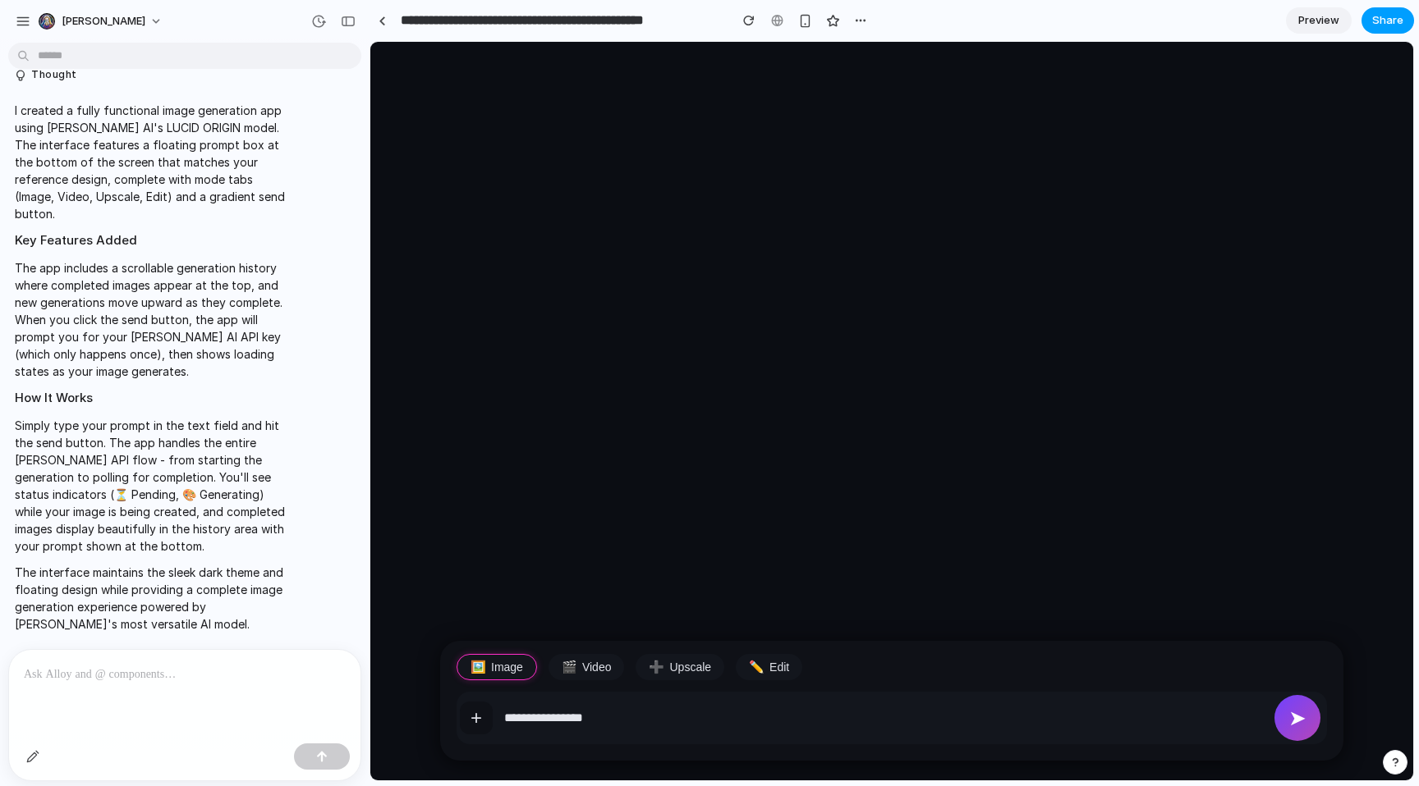
scroll to position [502, 0]
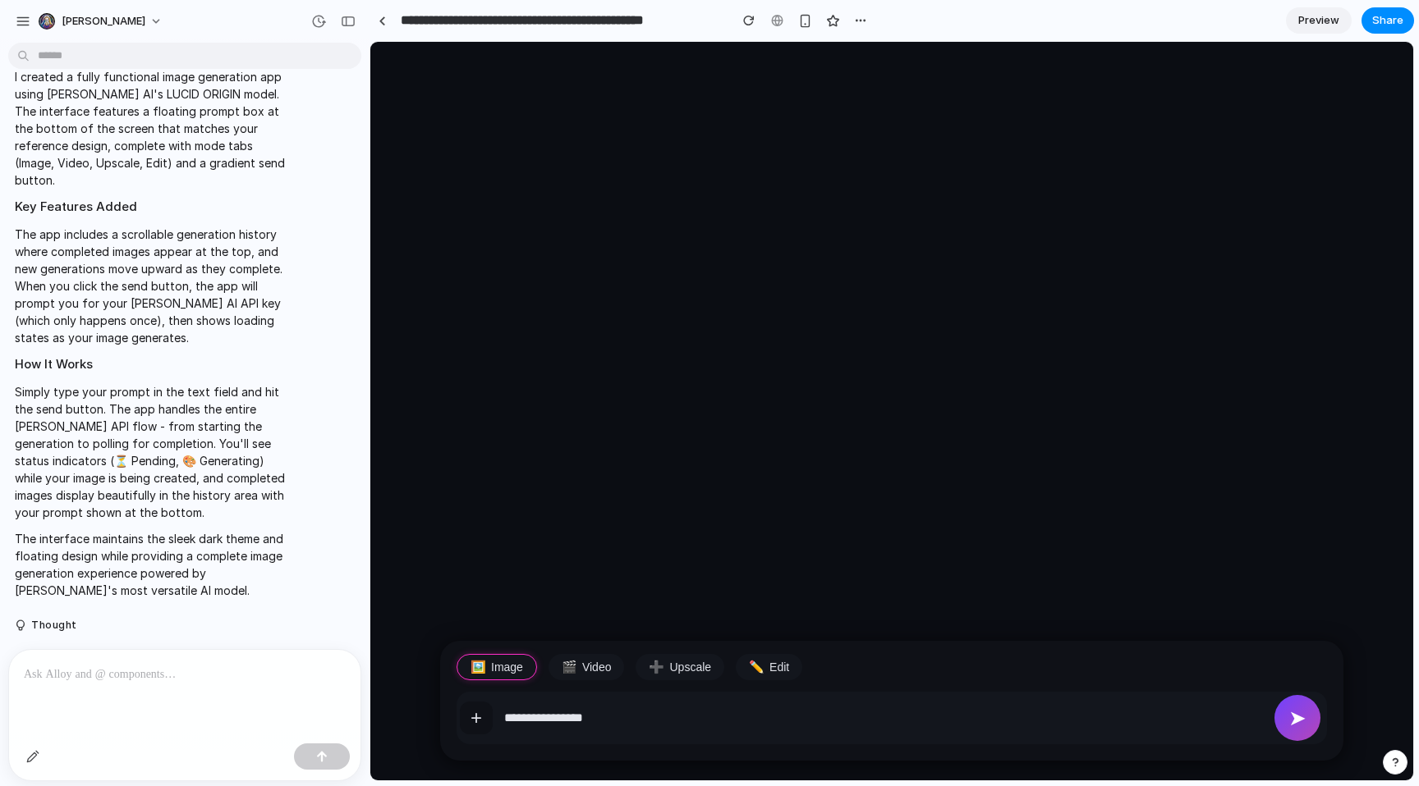
click at [158, 686] on div at bounding box center [184, 693] width 351 height 87
drag, startPoint x: 163, startPoint y: 684, endPoint x: 285, endPoint y: 683, distance: 121.5
click at [165, 683] on div at bounding box center [184, 693] width 351 height 87
click at [552, 720] on input "**********" at bounding box center [883, 718] width 759 height 33
click at [790, 727] on input "**********" at bounding box center [883, 718] width 759 height 33
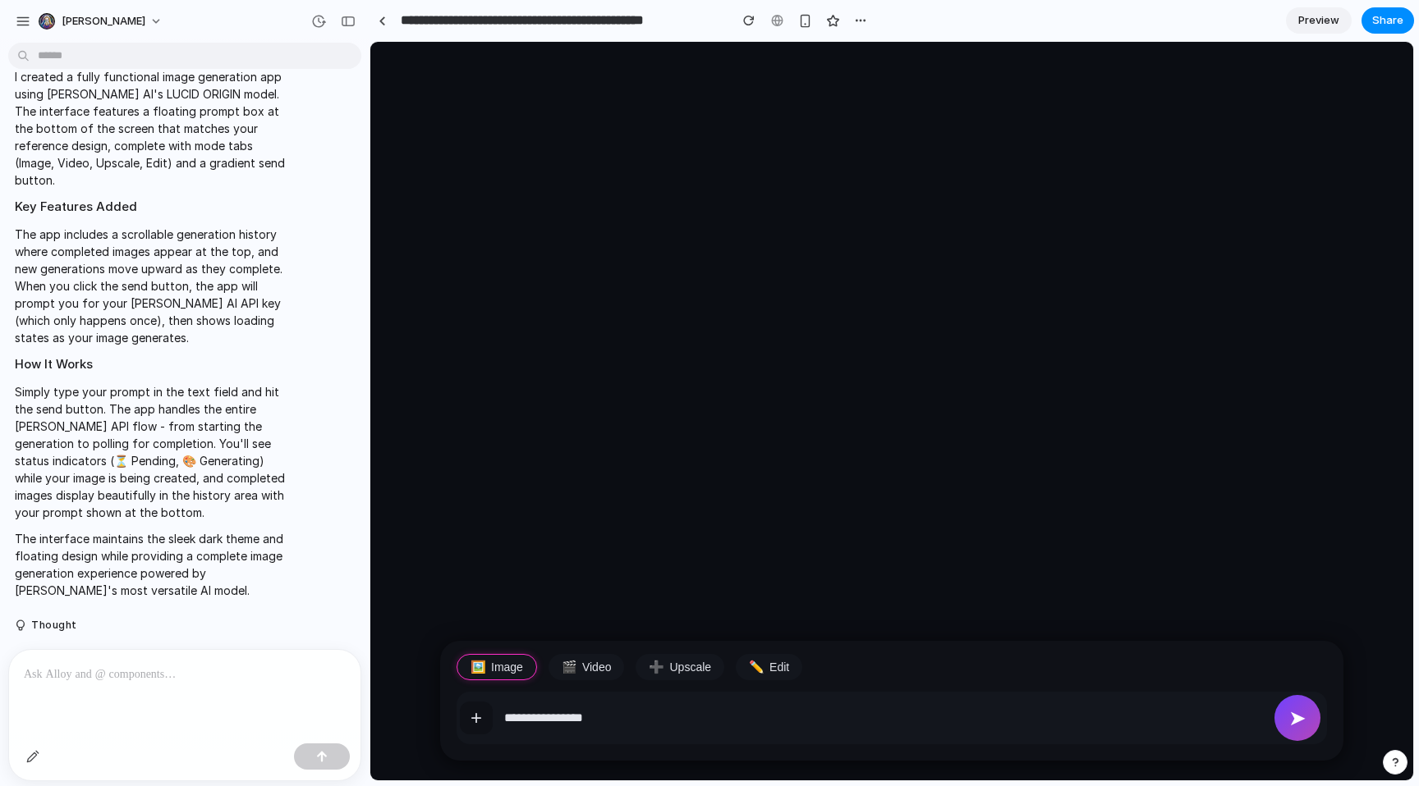
click at [1307, 727] on button "➤" at bounding box center [1297, 718] width 46 height 46
click at [93, 678] on div at bounding box center [184, 693] width 351 height 87
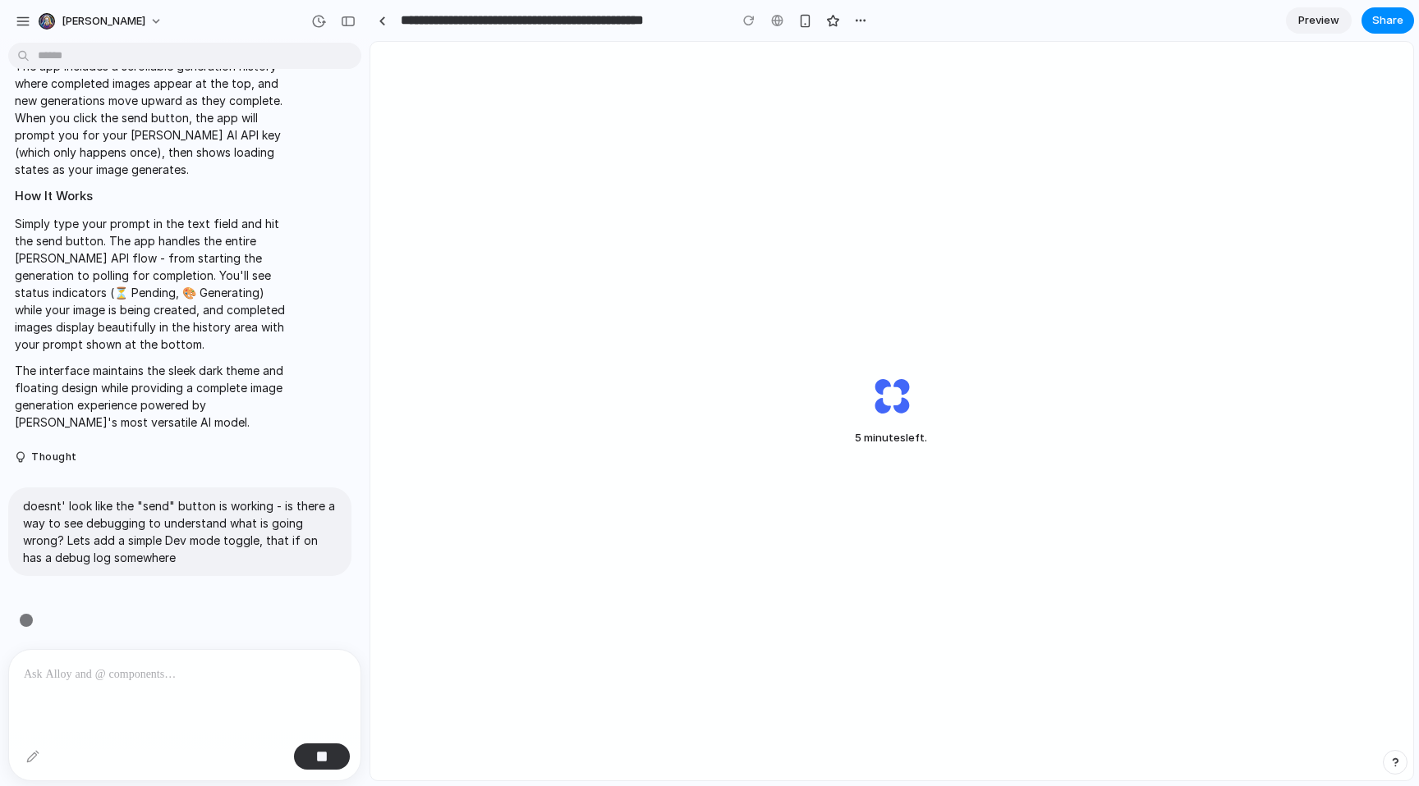
scroll to position [671, 0]
click at [777, 21] on div at bounding box center [776, 20] width 25 height 25
click at [860, 27] on button "button" at bounding box center [860, 20] width 25 height 25
click at [860, 25] on div "Duplicate Delete" at bounding box center [709, 393] width 1419 height 786
click at [997, 11] on section "**********" at bounding box center [891, 20] width 1044 height 41
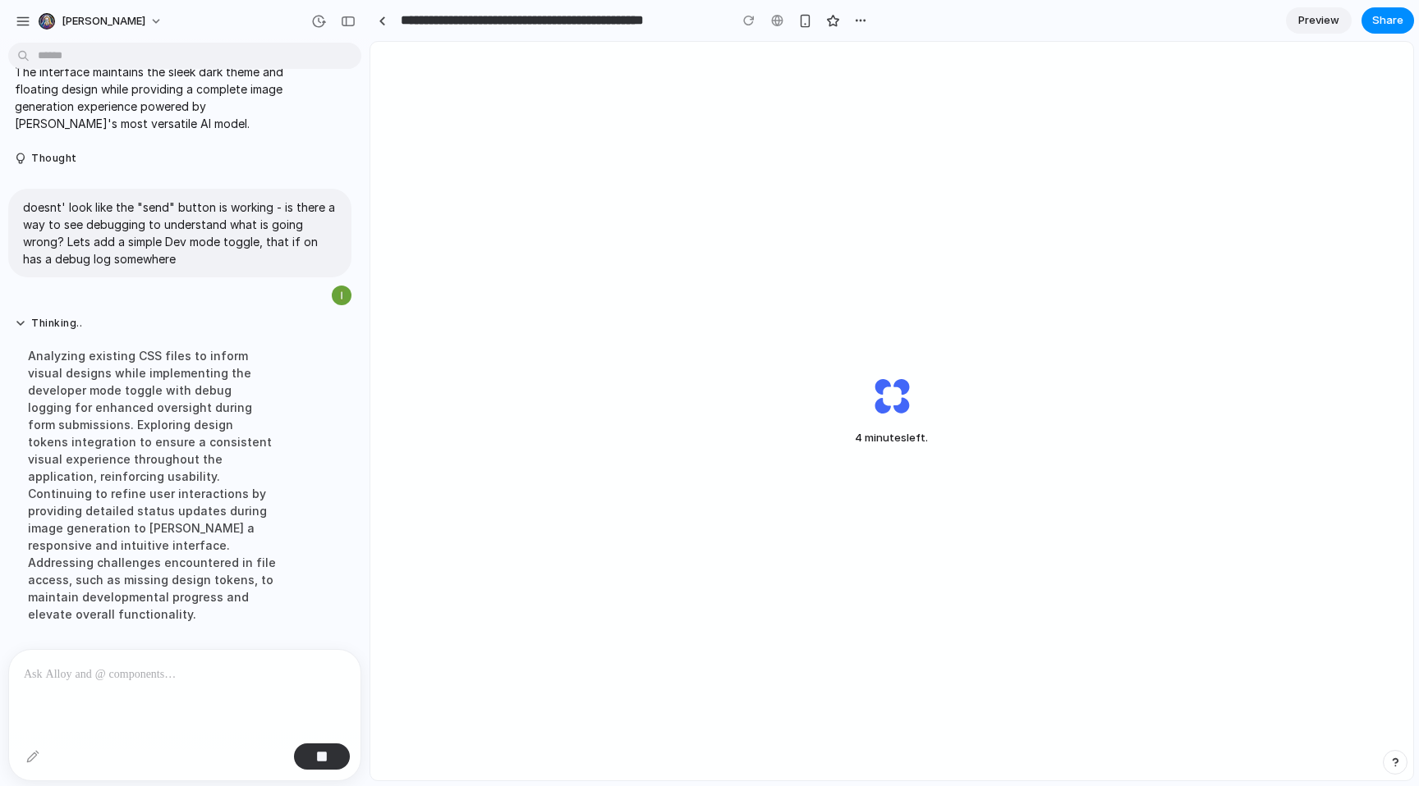
scroll to position [988, 0]
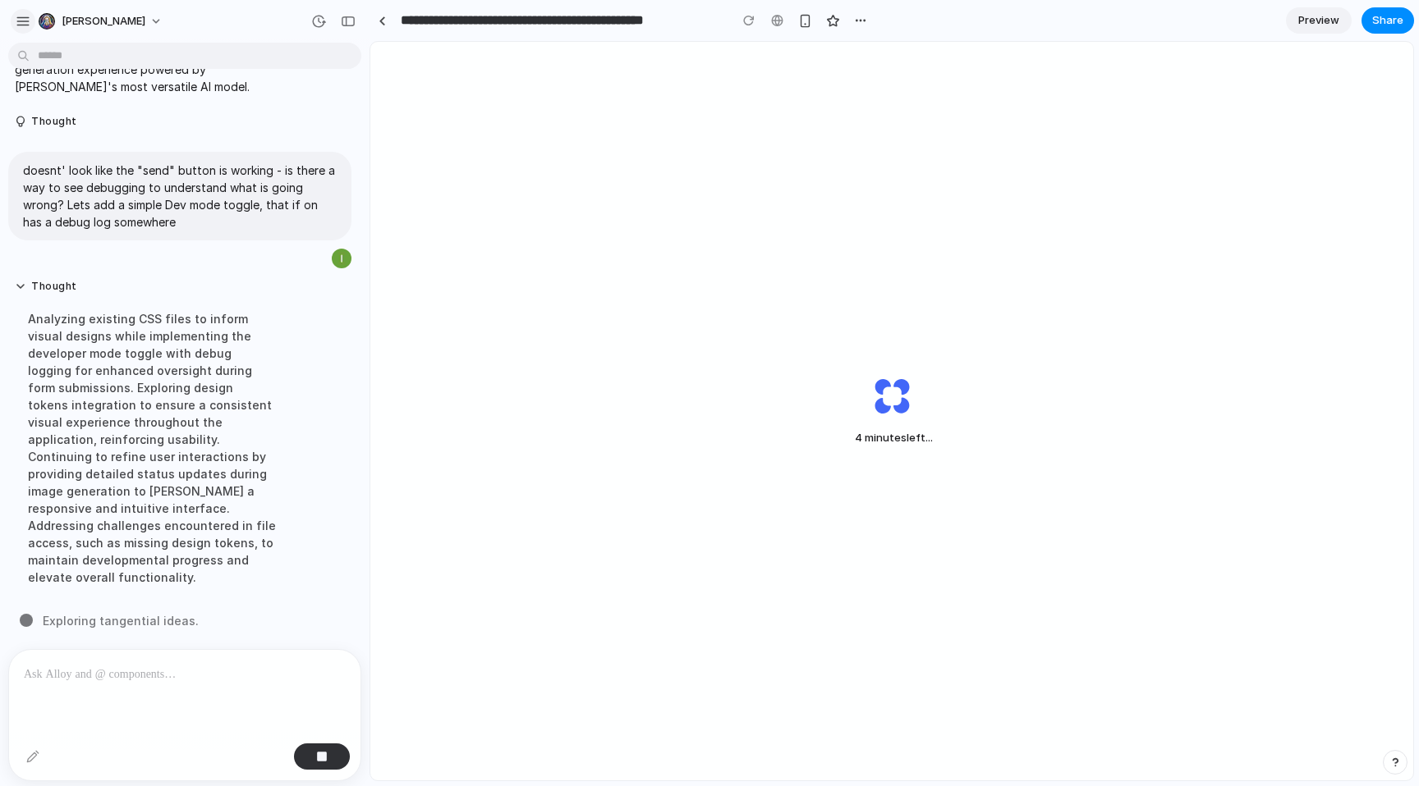
click at [17, 19] on div "button" at bounding box center [23, 21] width 15 height 15
click at [21, 11] on button "button" at bounding box center [23, 21] width 25 height 25
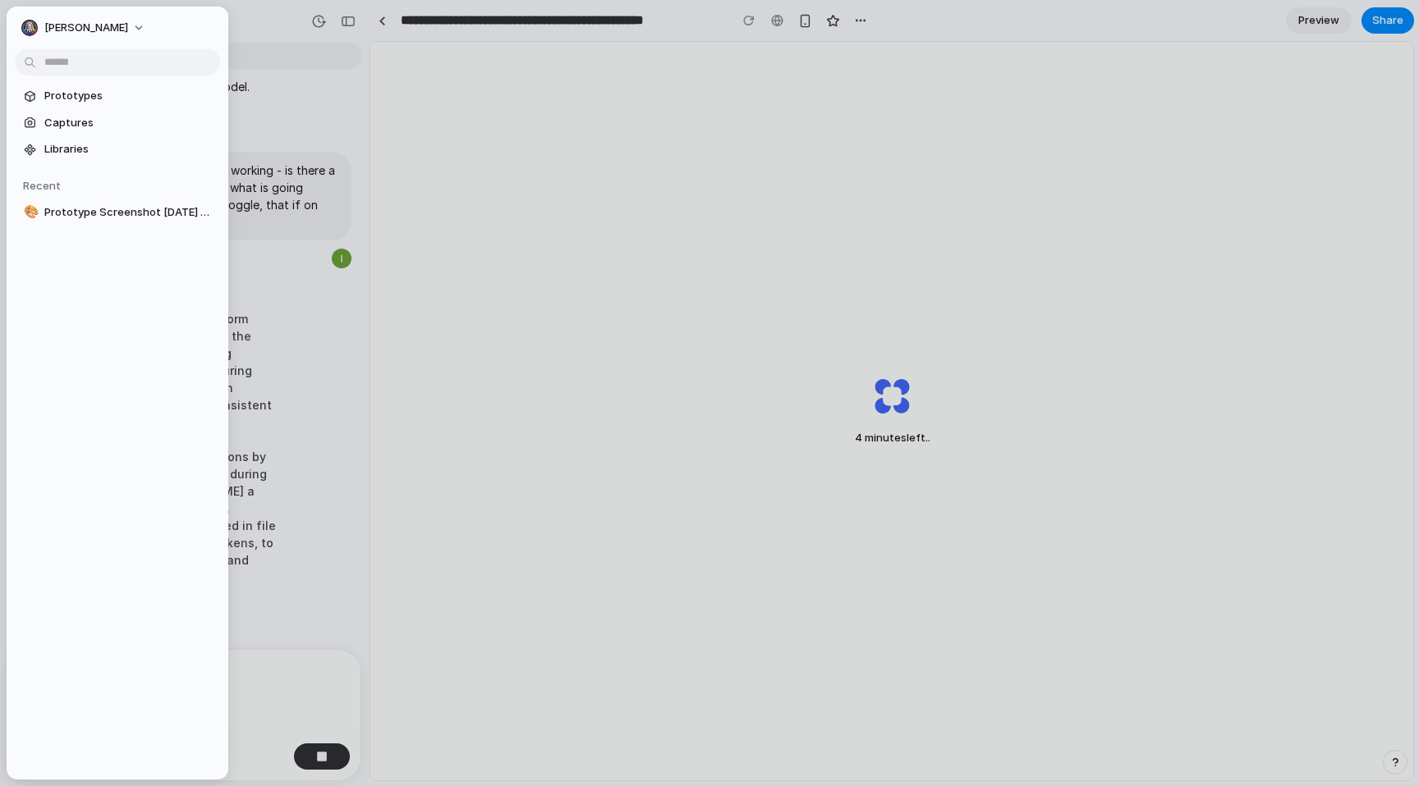
click at [21, 11] on div "[PERSON_NAME]" at bounding box center [118, 26] width 222 height 39
click at [324, 388] on div "Thought Analyzing existing CSS files to inform visual designs while implementin…" at bounding box center [179, 438] width 343 height 336
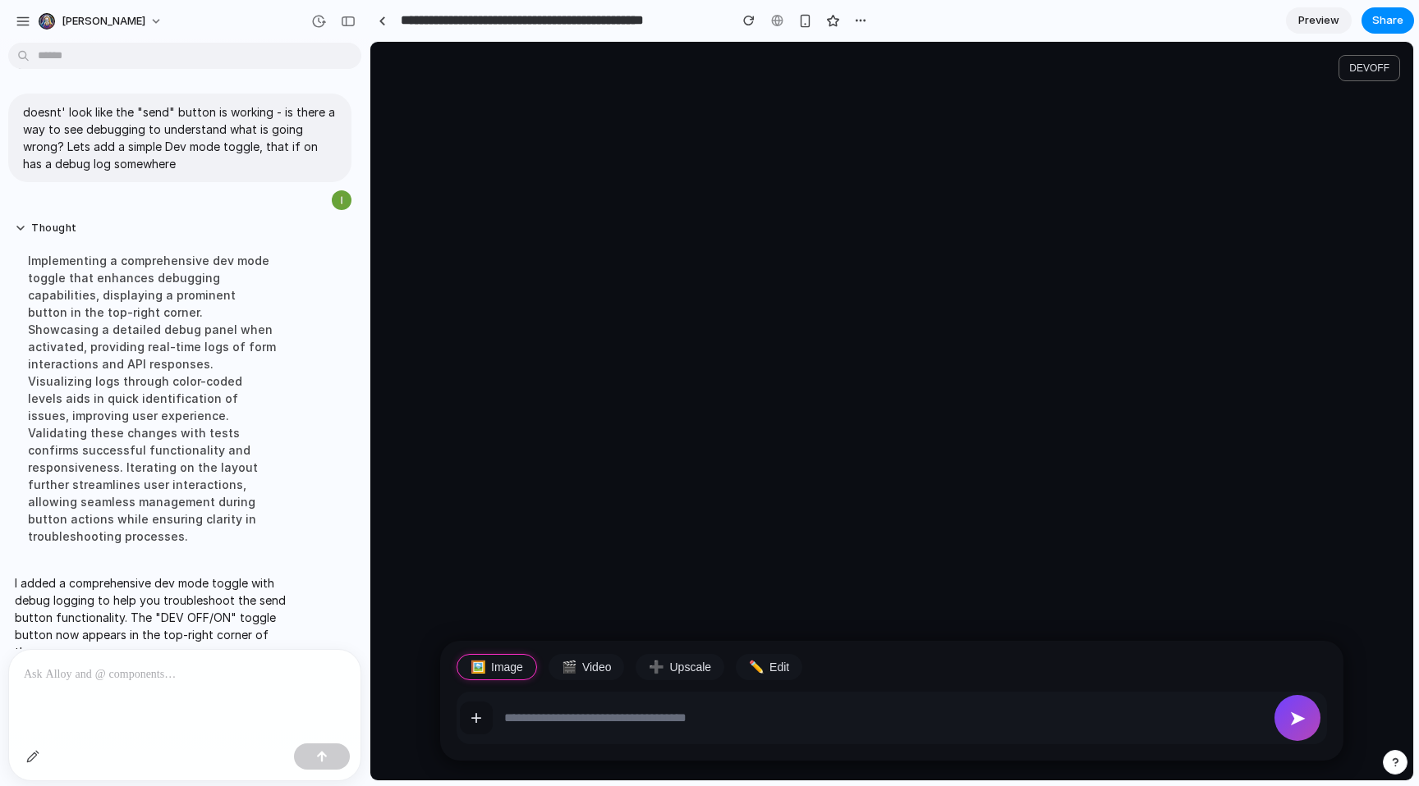
scroll to position [1558, 0]
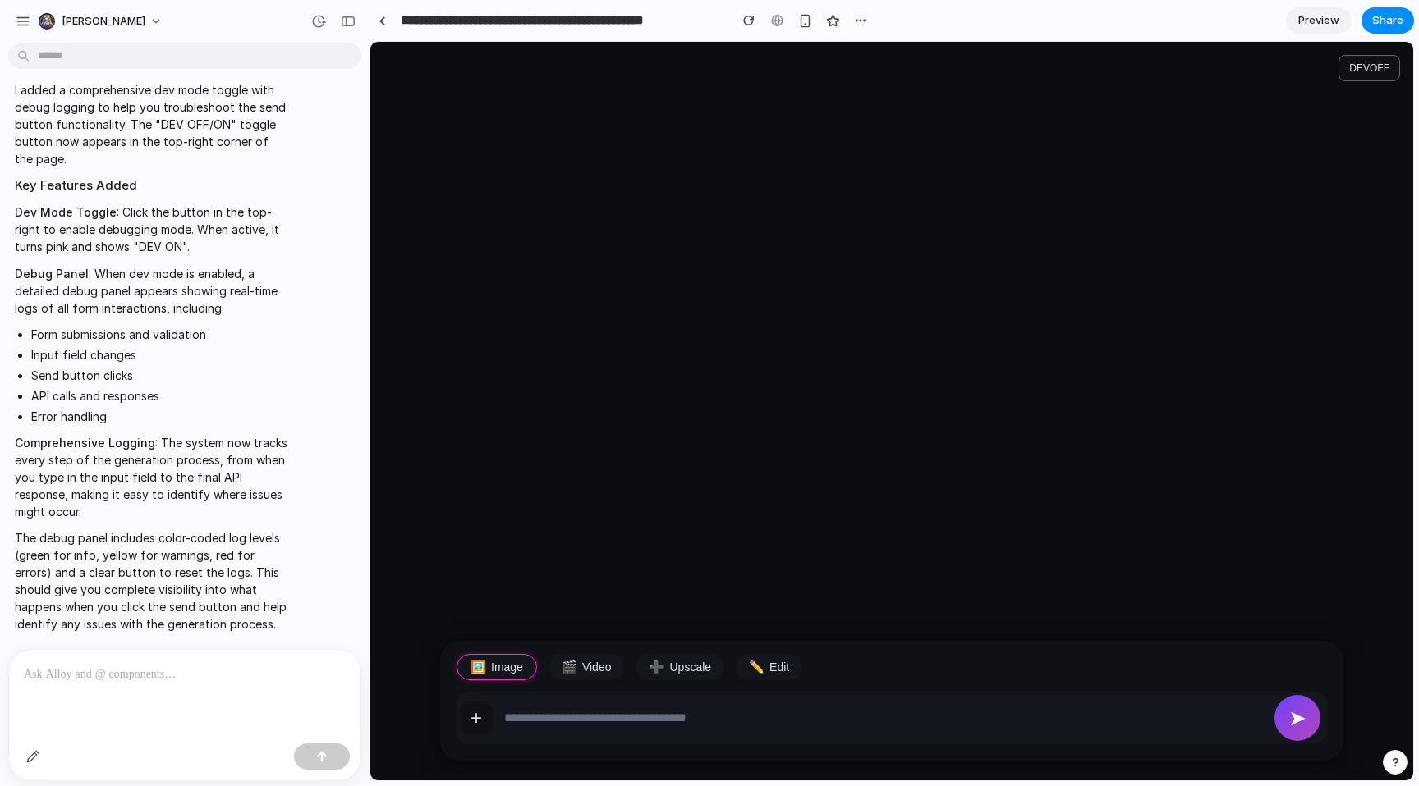
click at [1015, 337] on main at bounding box center [891, 411] width 1043 height 739
click at [552, 719] on input "text" at bounding box center [883, 718] width 759 height 33
click at [1387, 56] on button "DEV OFF" at bounding box center [1369, 68] width 62 height 26
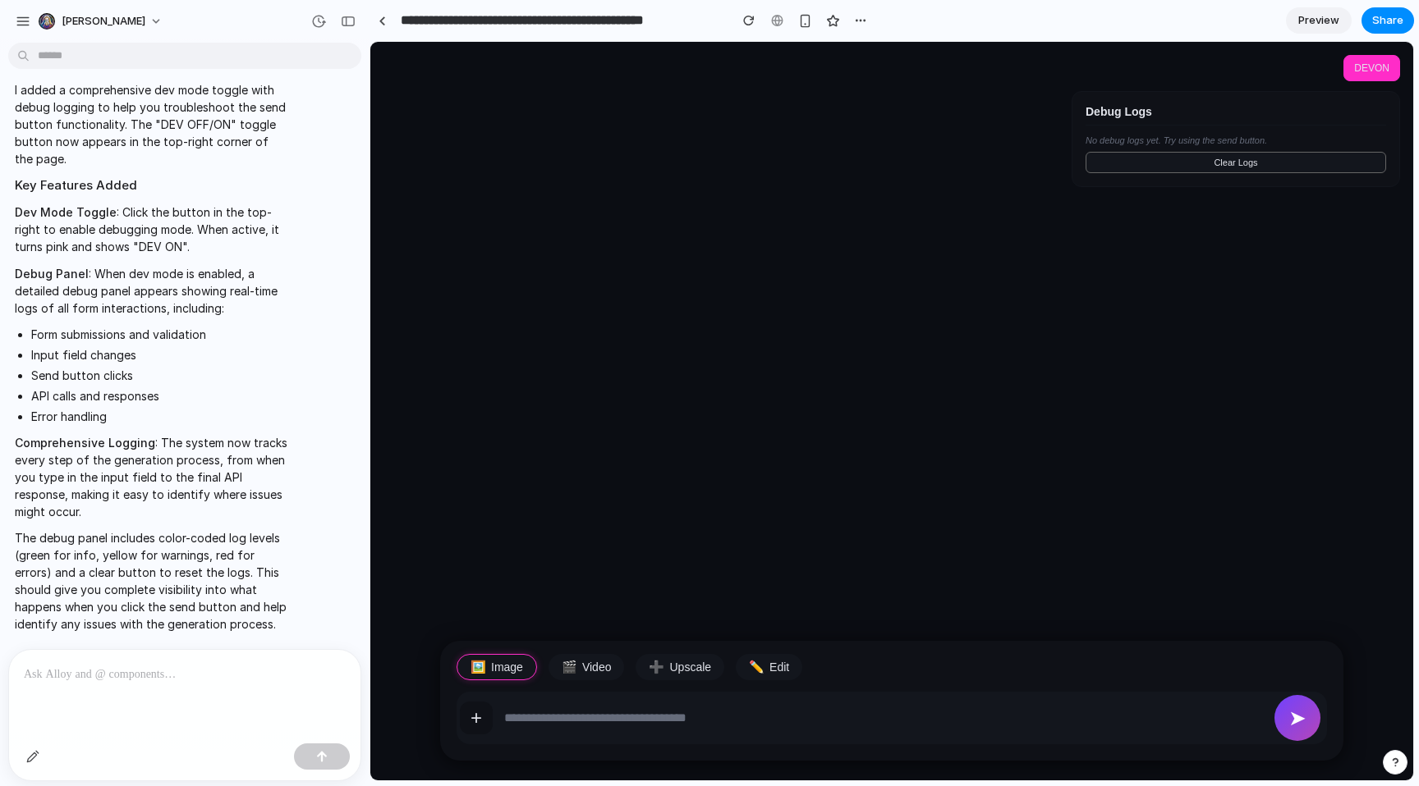
click at [663, 716] on input "text" at bounding box center [883, 718] width 759 height 33
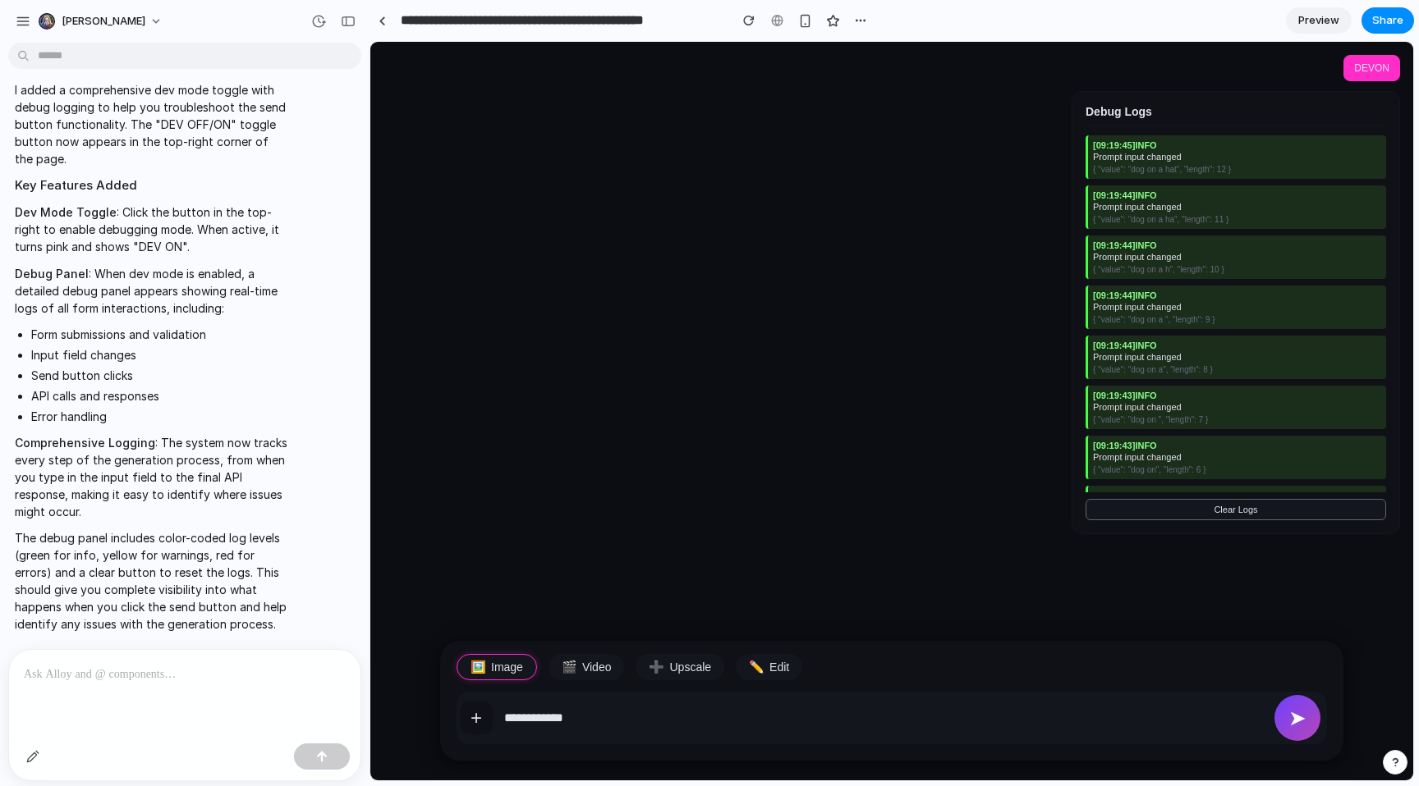
type input "**********"
click at [460, 702] on button "+" at bounding box center [476, 718] width 33 height 33
click at [1290, 718] on button "➤" at bounding box center [1297, 718] width 46 height 46
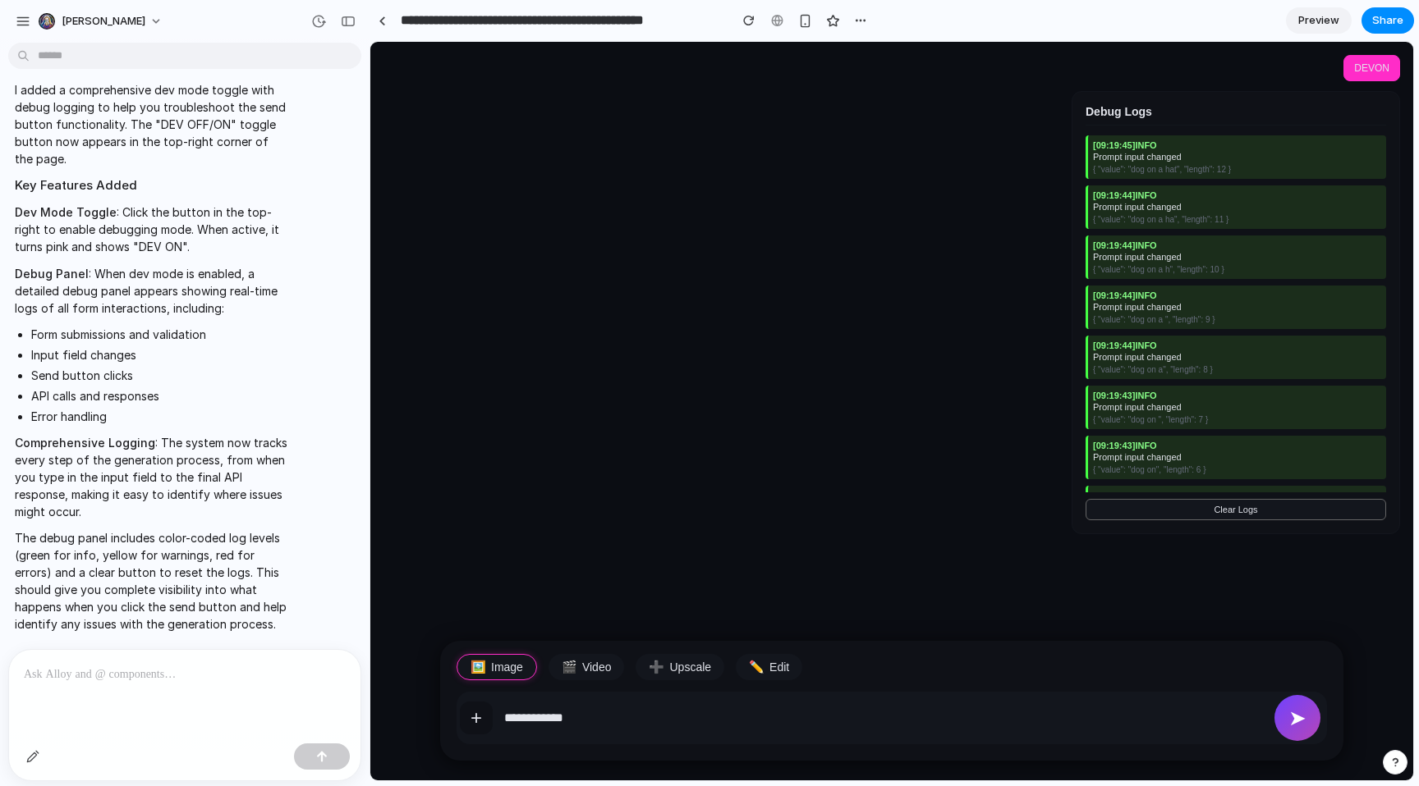
drag, startPoint x: 1290, startPoint y: 718, endPoint x: 1292, endPoint y: 689, distance: 29.7
click at [1290, 717] on button "➤" at bounding box center [1297, 718] width 46 height 46
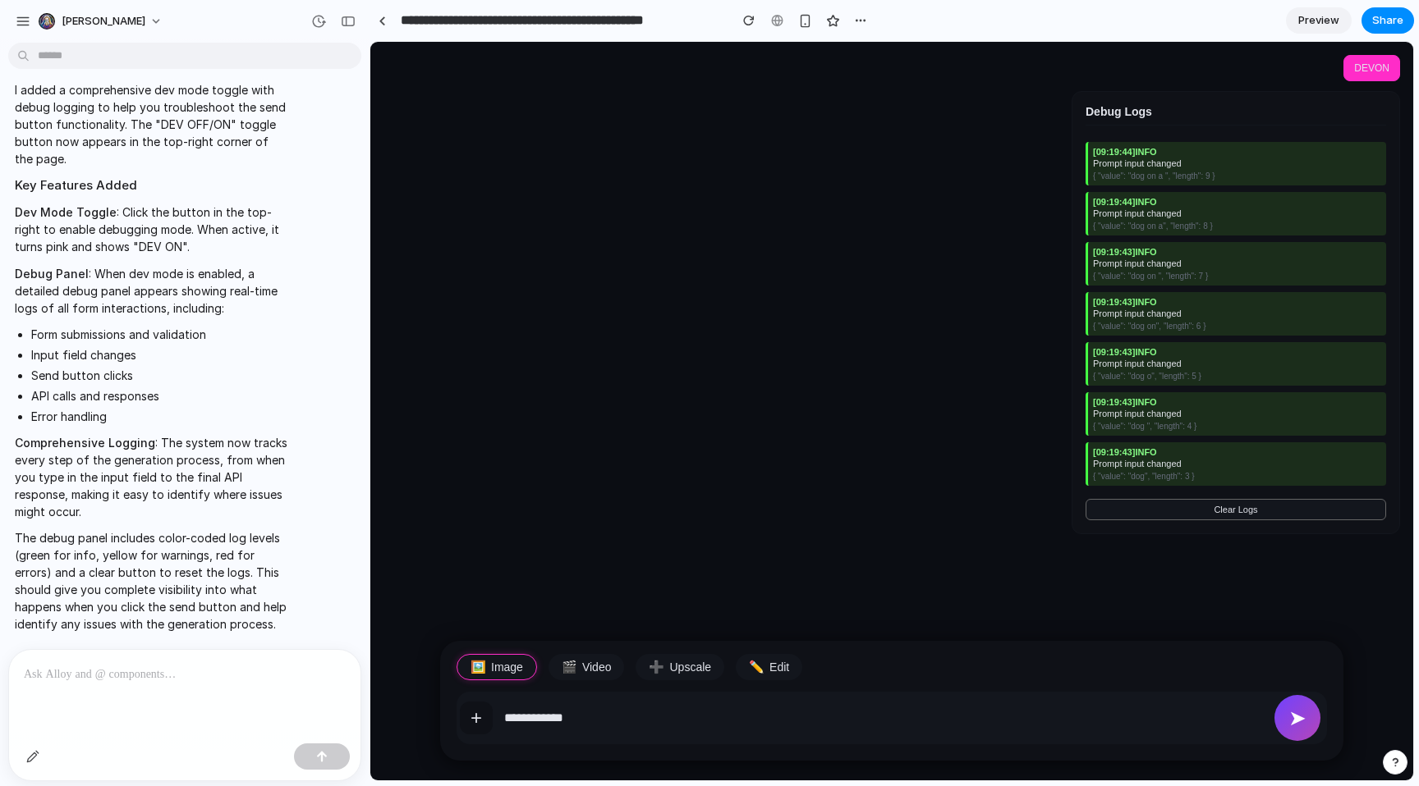
scroll to position [269, 0]
click at [1288, 719] on button "➤" at bounding box center [1297, 718] width 46 height 46
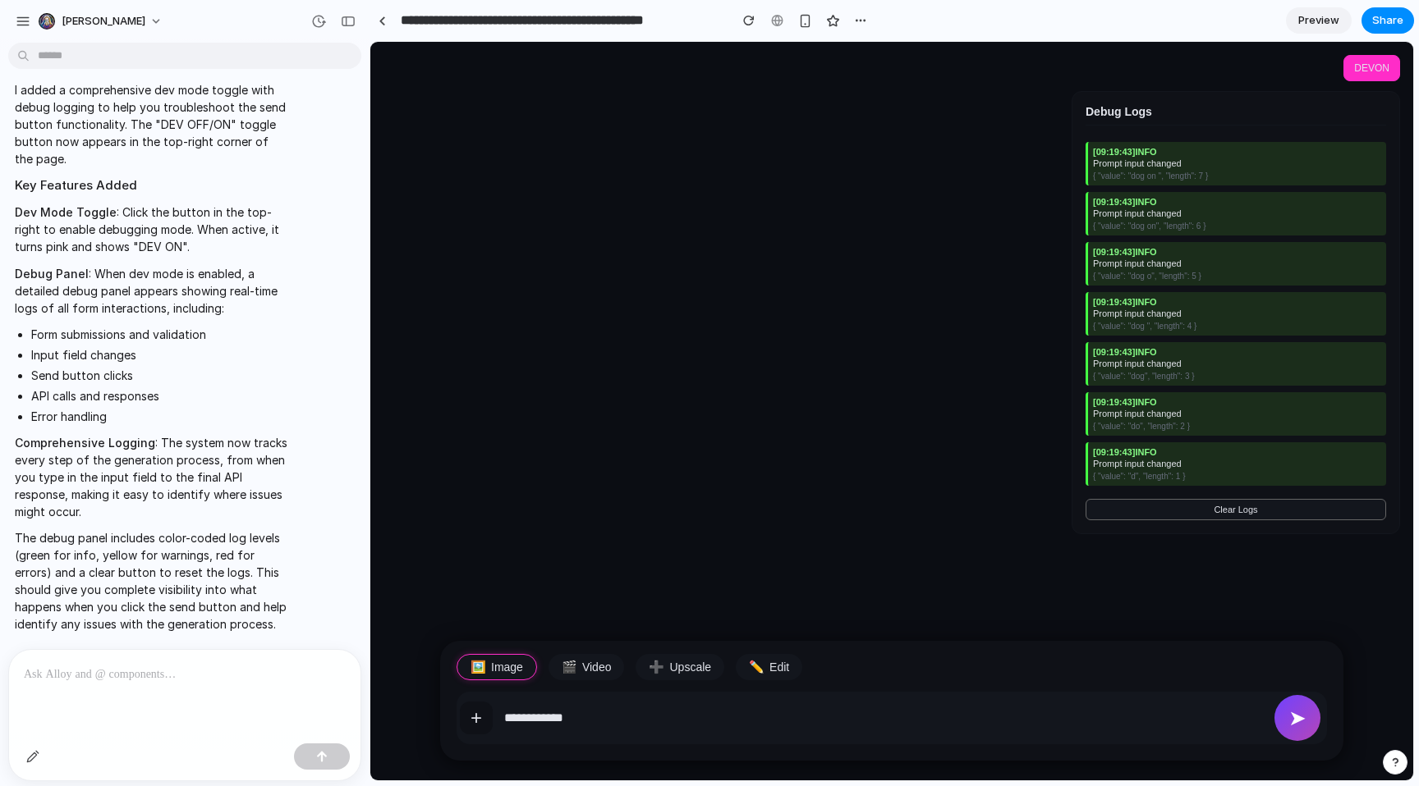
drag, startPoint x: 1288, startPoint y: 719, endPoint x: 1308, endPoint y: 525, distance: 194.7
click at [1289, 717] on button "➤" at bounding box center [1297, 718] width 46 height 46
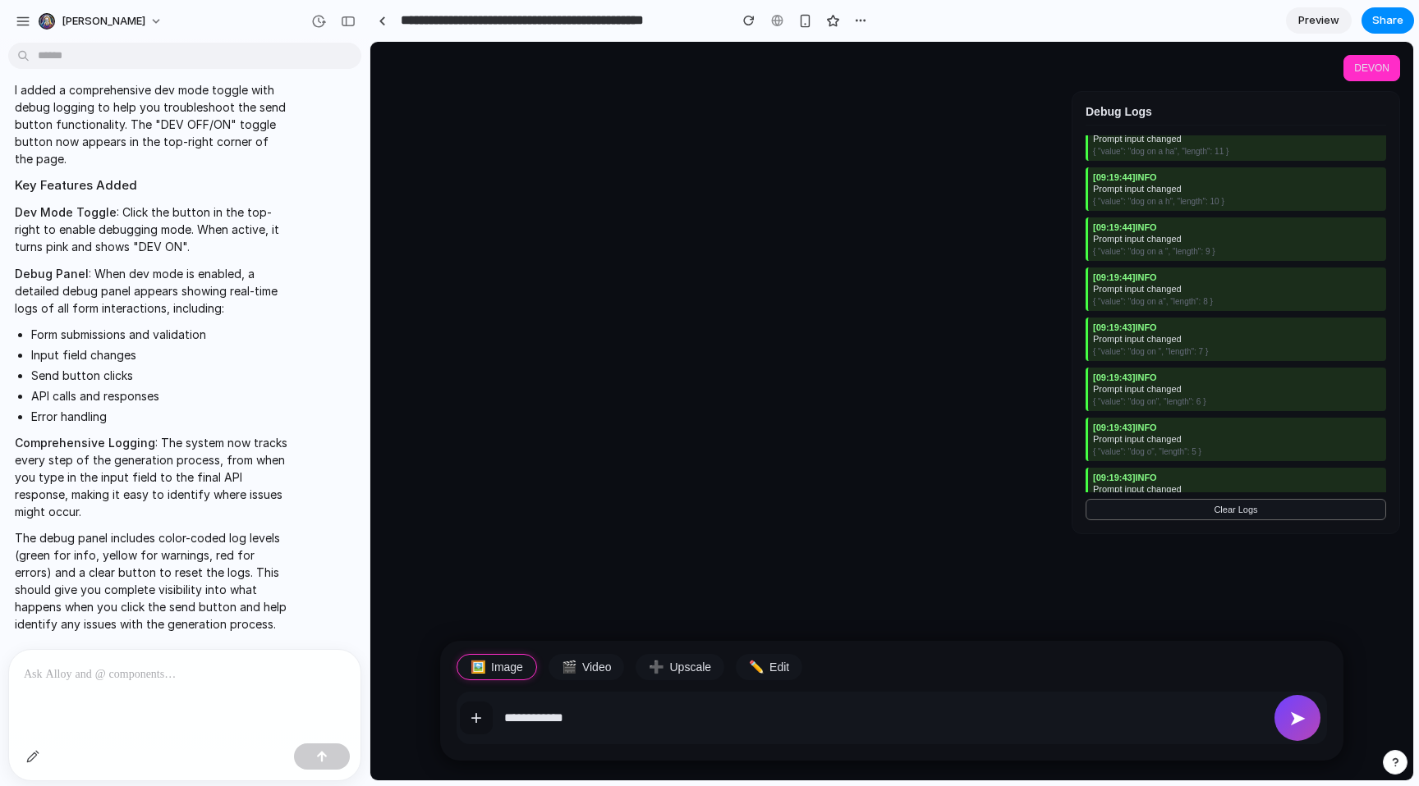
scroll to position [0, 0]
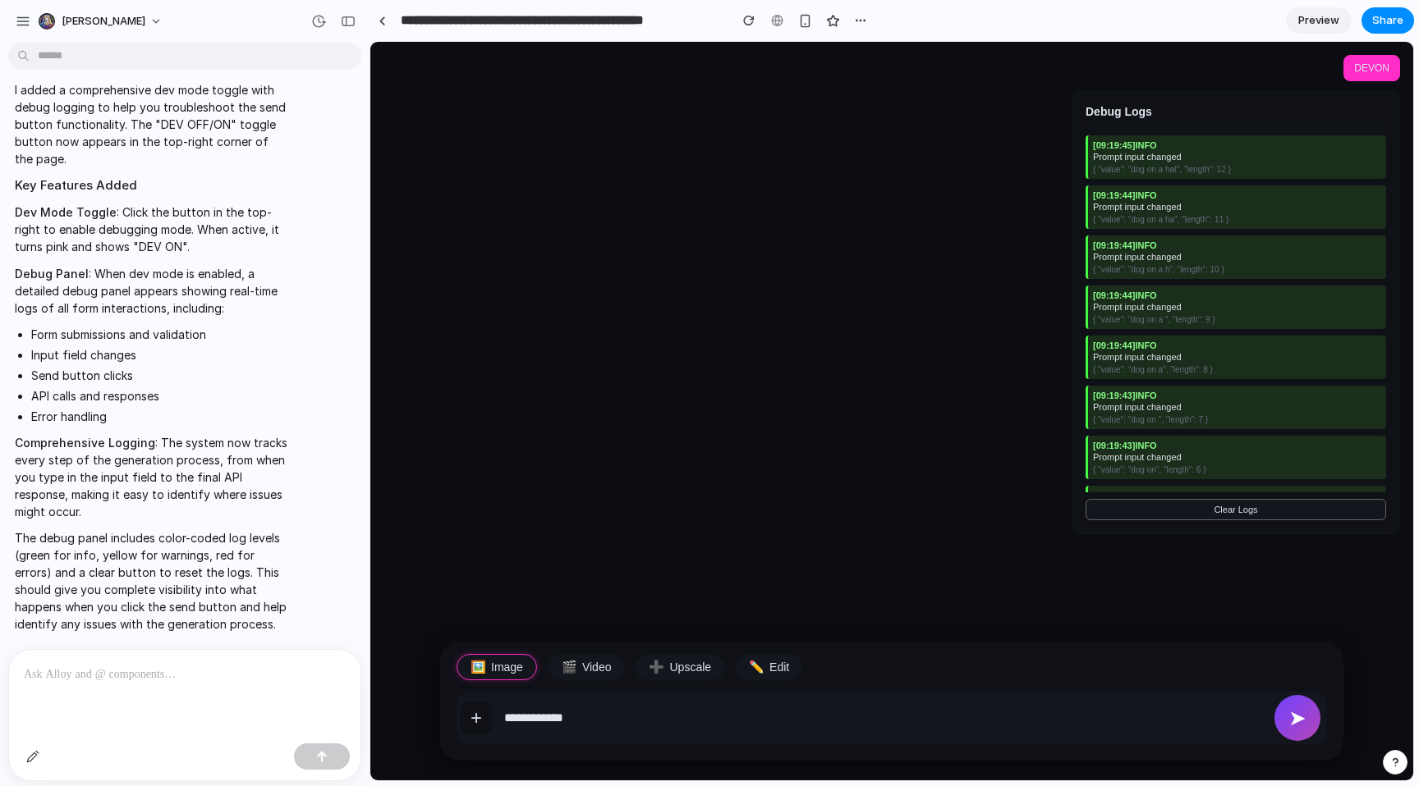
click at [1303, 736] on button "➤" at bounding box center [1297, 718] width 46 height 46
click at [1295, 726] on button "➤" at bounding box center [1297, 718] width 46 height 46
drag, startPoint x: 1295, startPoint y: 726, endPoint x: 1059, endPoint y: 708, distance: 236.3
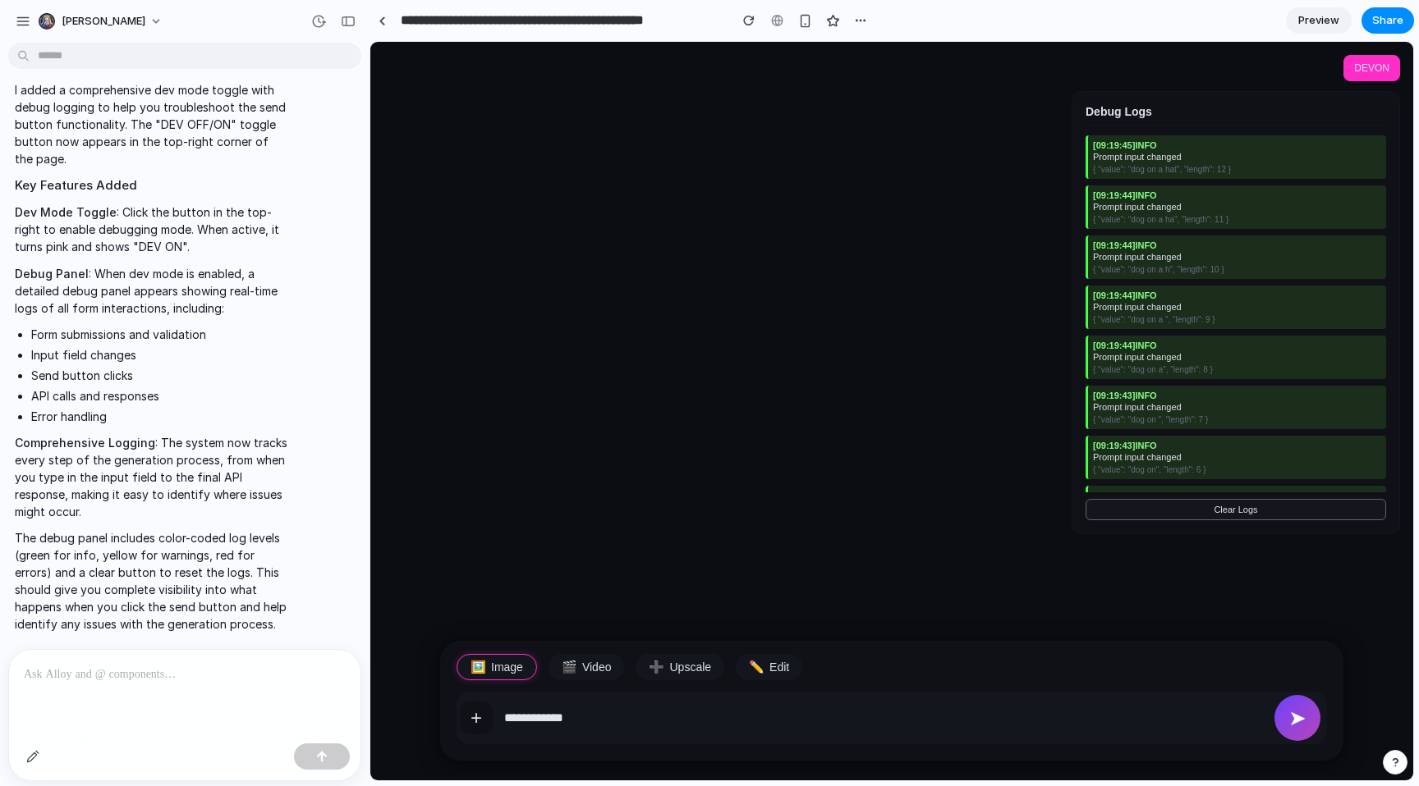
click at [1289, 725] on button "➤" at bounding box center [1297, 718] width 46 height 46
click at [745, 763] on body "**********" at bounding box center [891, 411] width 1043 height 739
click at [658, 728] on input "**********" at bounding box center [883, 718] width 759 height 33
click at [460, 702] on button "+" at bounding box center [476, 718] width 33 height 33
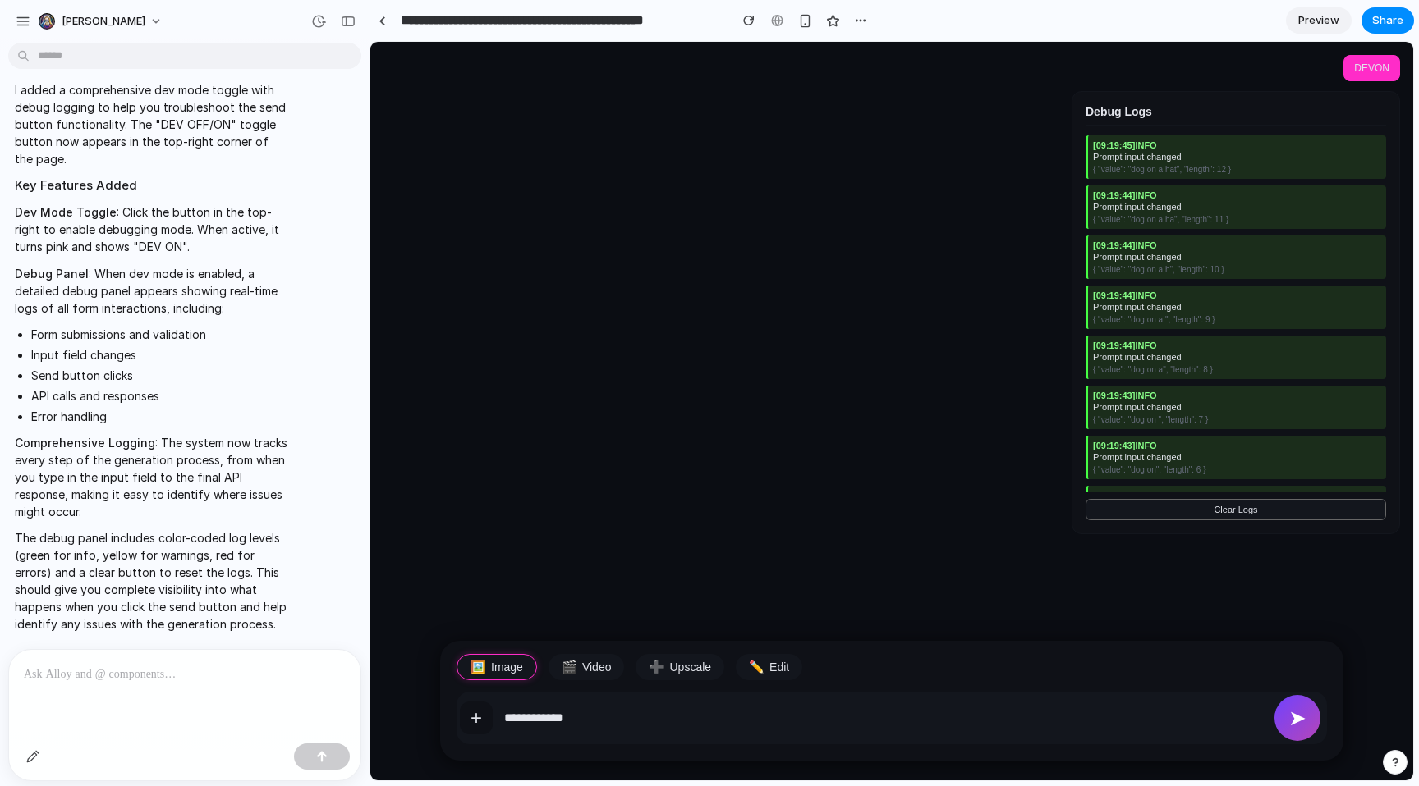
click at [653, 729] on input "**********" at bounding box center [883, 718] width 759 height 33
click at [477, 723] on button "+" at bounding box center [476, 718] width 33 height 33
click at [476, 723] on button "+" at bounding box center [476, 718] width 33 height 33
click at [473, 723] on button "+" at bounding box center [476, 718] width 33 height 33
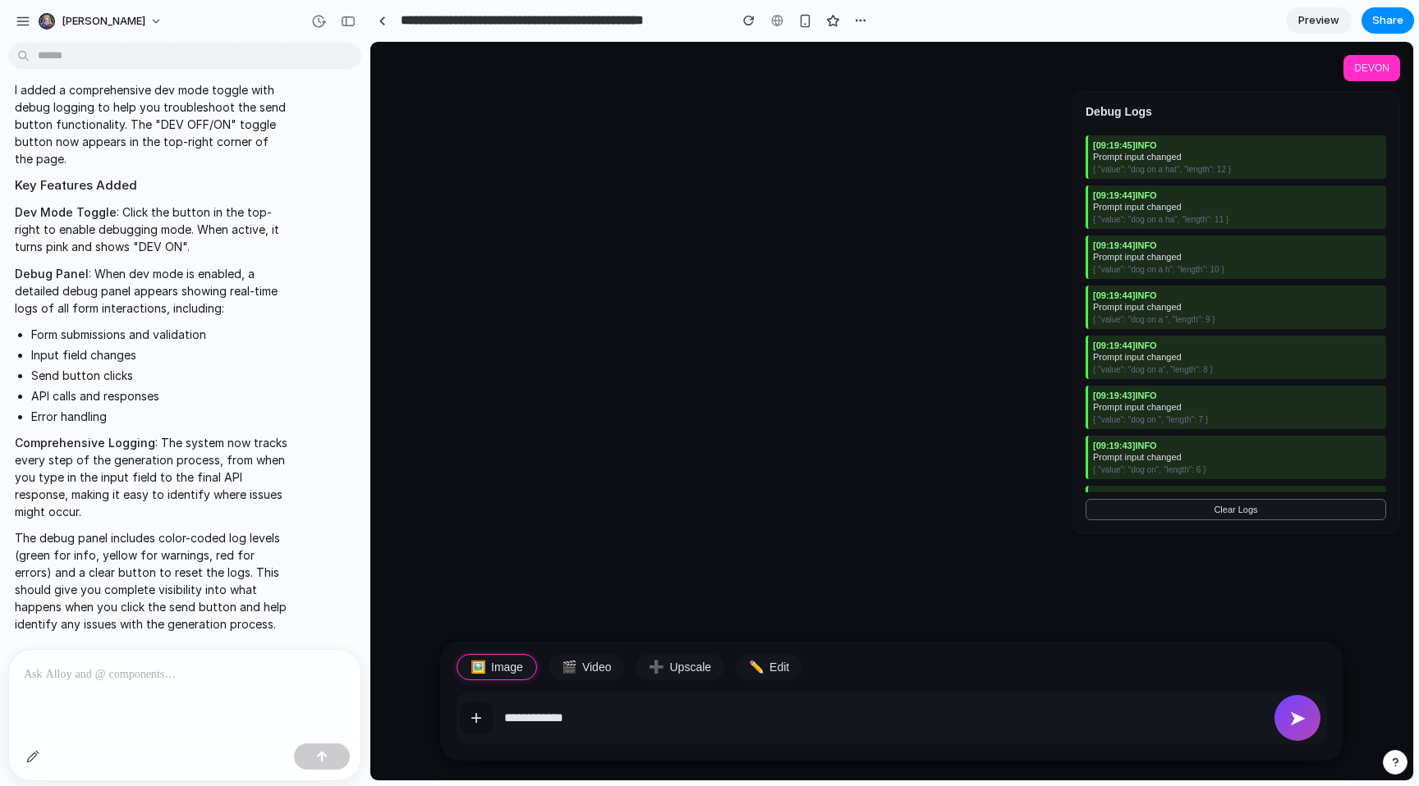
drag, startPoint x: 584, startPoint y: 721, endPoint x: 544, endPoint y: 685, distance: 53.5
click at [585, 720] on input "**********" at bounding box center [883, 718] width 759 height 33
click at [584, 658] on button "🎬 Video" at bounding box center [586, 667] width 76 height 26
click at [667, 667] on button "➕ Upscale" at bounding box center [679, 667] width 89 height 26
click at [759, 667] on button "✏️ Edit" at bounding box center [769, 667] width 66 height 26
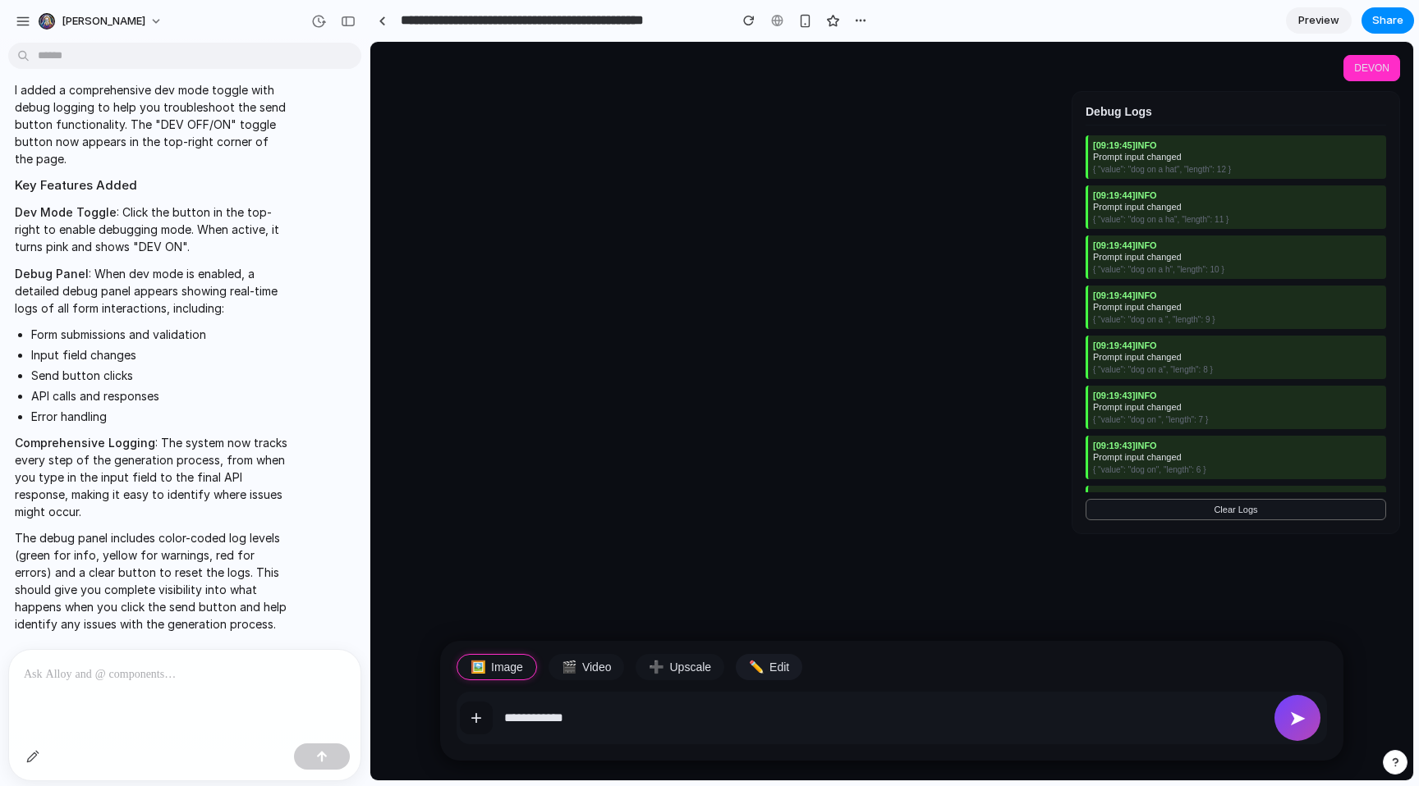
click at [759, 667] on button "✏️ Edit" at bounding box center [769, 667] width 66 height 26
click at [851, 717] on input "**********" at bounding box center [883, 718] width 759 height 33
click at [1039, 288] on main at bounding box center [891, 411] width 1043 height 739
click at [603, 96] on main at bounding box center [891, 411] width 1043 height 739
click at [700, 17] on input "**********" at bounding box center [560, 21] width 326 height 30
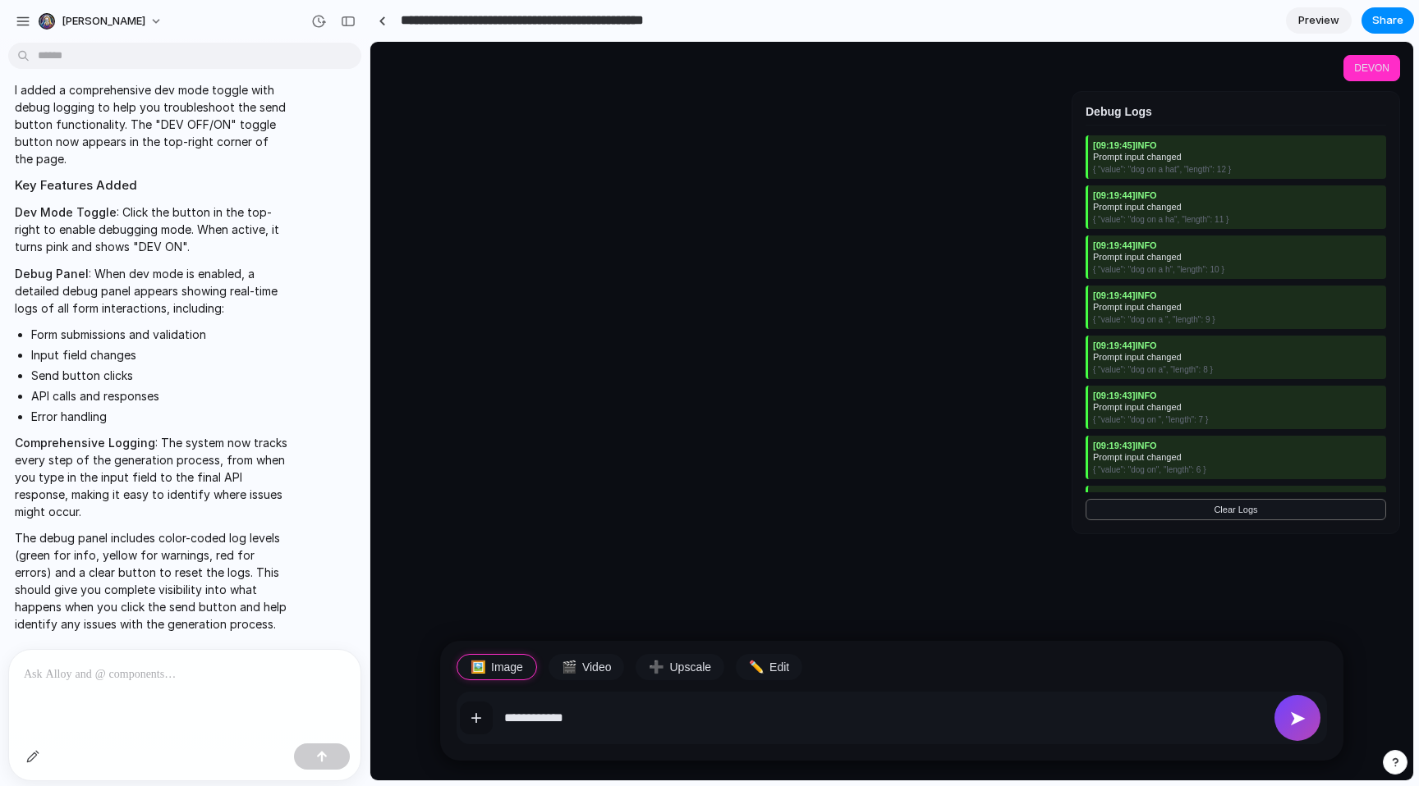
click at [1039, 385] on main at bounding box center [891, 411] width 1043 height 739
click at [1379, 60] on button "DEV ON" at bounding box center [1371, 68] width 57 height 26
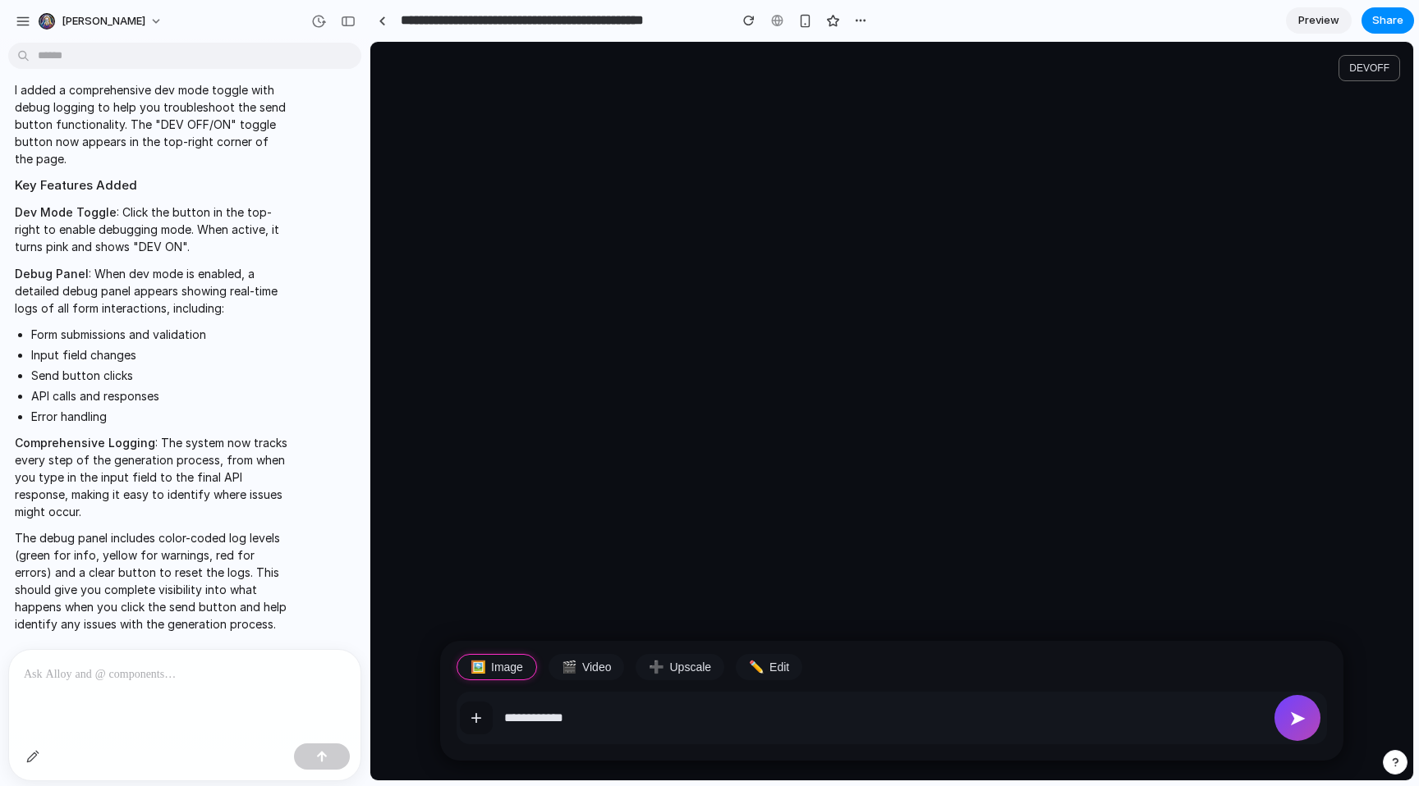
click at [172, 682] on div at bounding box center [184, 693] width 351 height 87
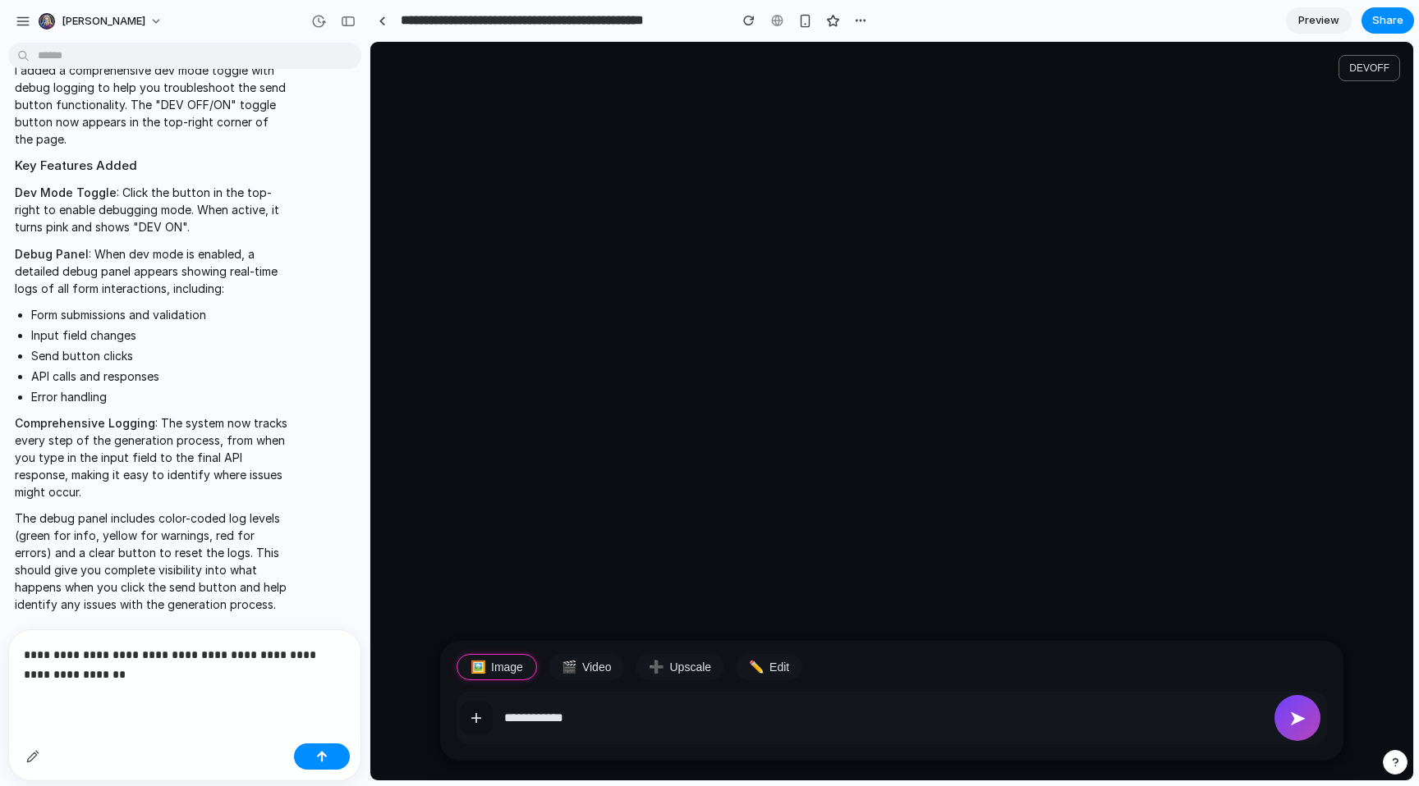
click at [164, 679] on div "**********" at bounding box center [184, 683] width 351 height 107
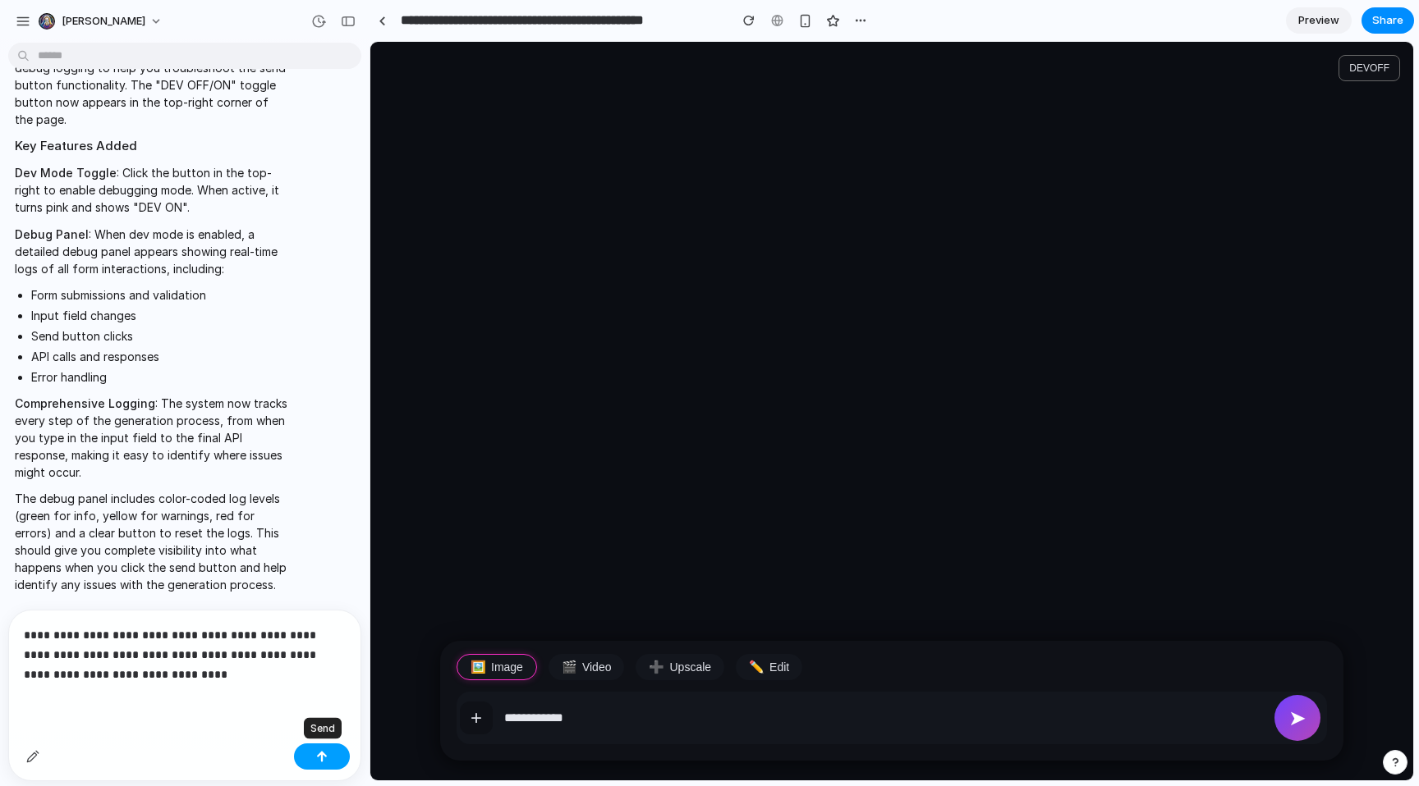
click at [326, 754] on div "button" at bounding box center [321, 756] width 11 height 11
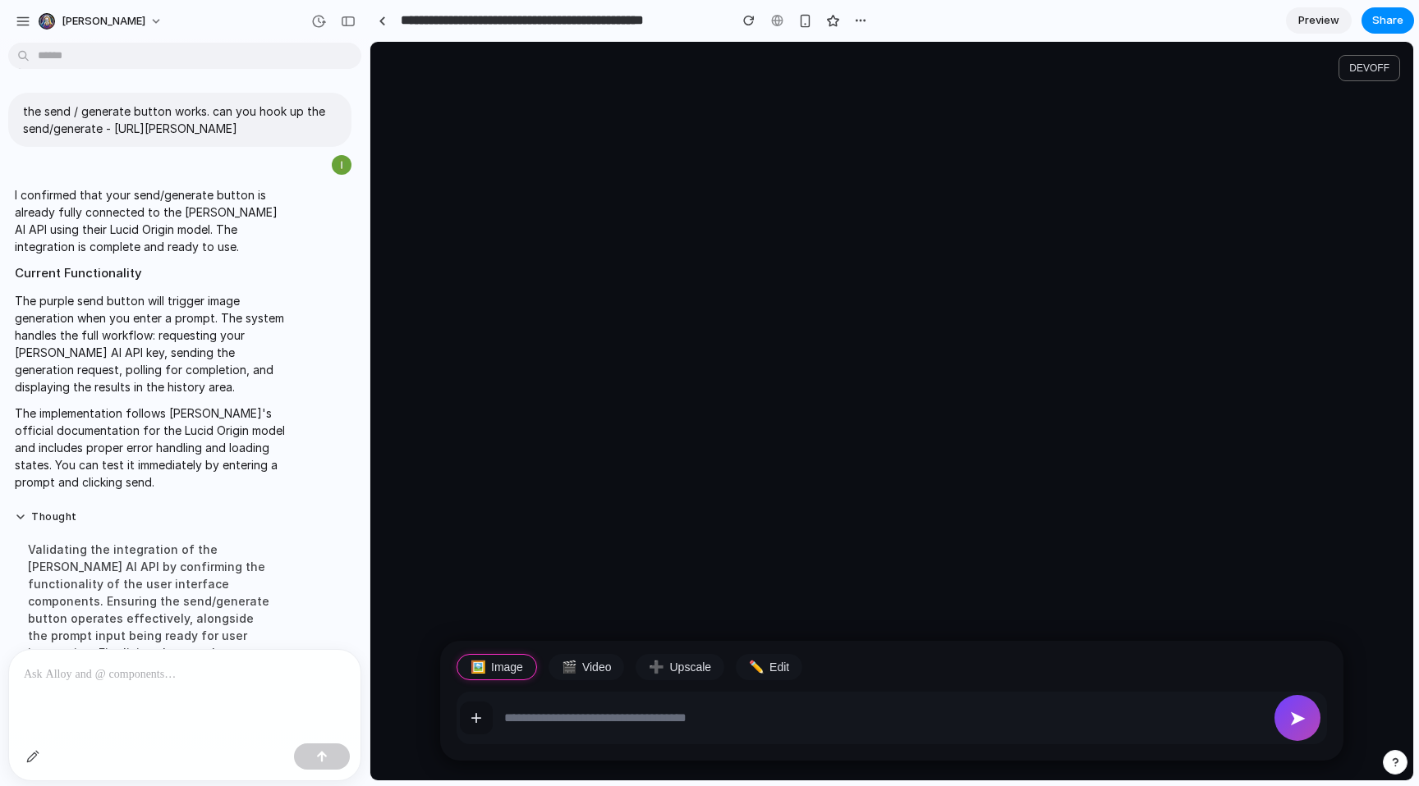
scroll to position [2667, 0]
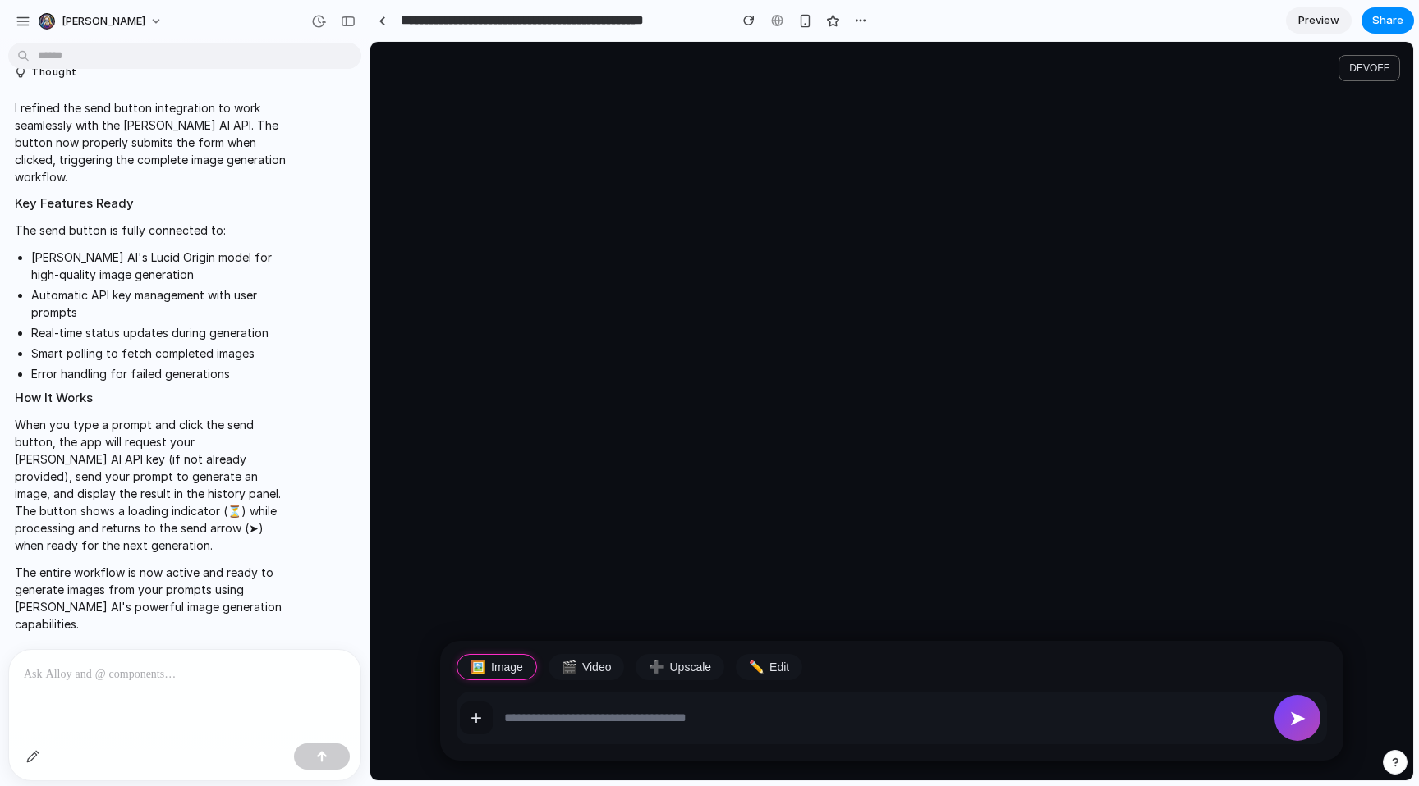
click at [312, 96] on div "I refined the send button integration to work seamlessly with the [PERSON_NAME]…" at bounding box center [179, 365] width 343 height 553
click at [576, 720] on input "text" at bounding box center [883, 718] width 759 height 33
type input "**********"
click at [460, 702] on button "+" at bounding box center [476, 718] width 33 height 33
click at [1294, 722] on button "➤" at bounding box center [1297, 718] width 46 height 46
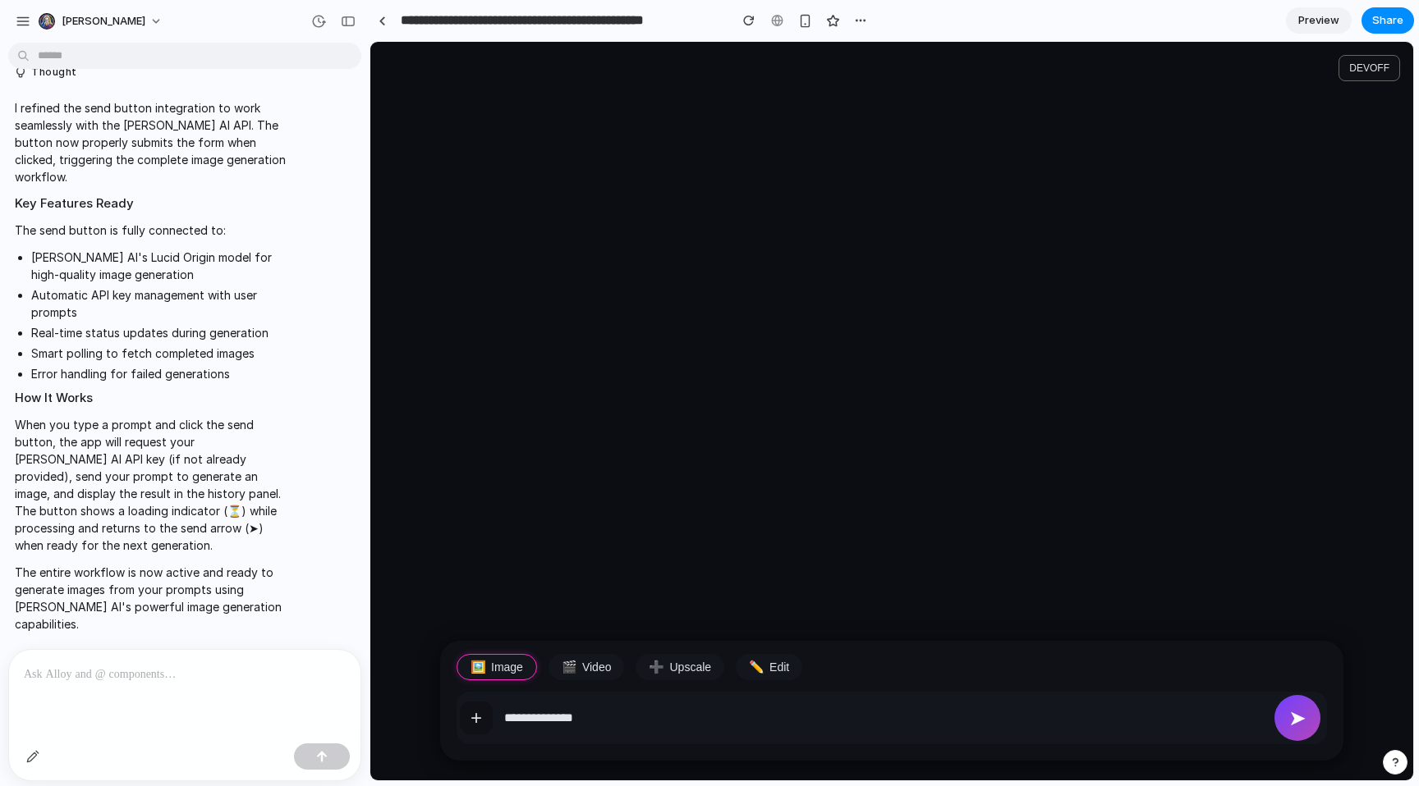
click at [1294, 722] on button "➤" at bounding box center [1297, 718] width 46 height 46
